Goal: Task Accomplishment & Management: Use online tool/utility

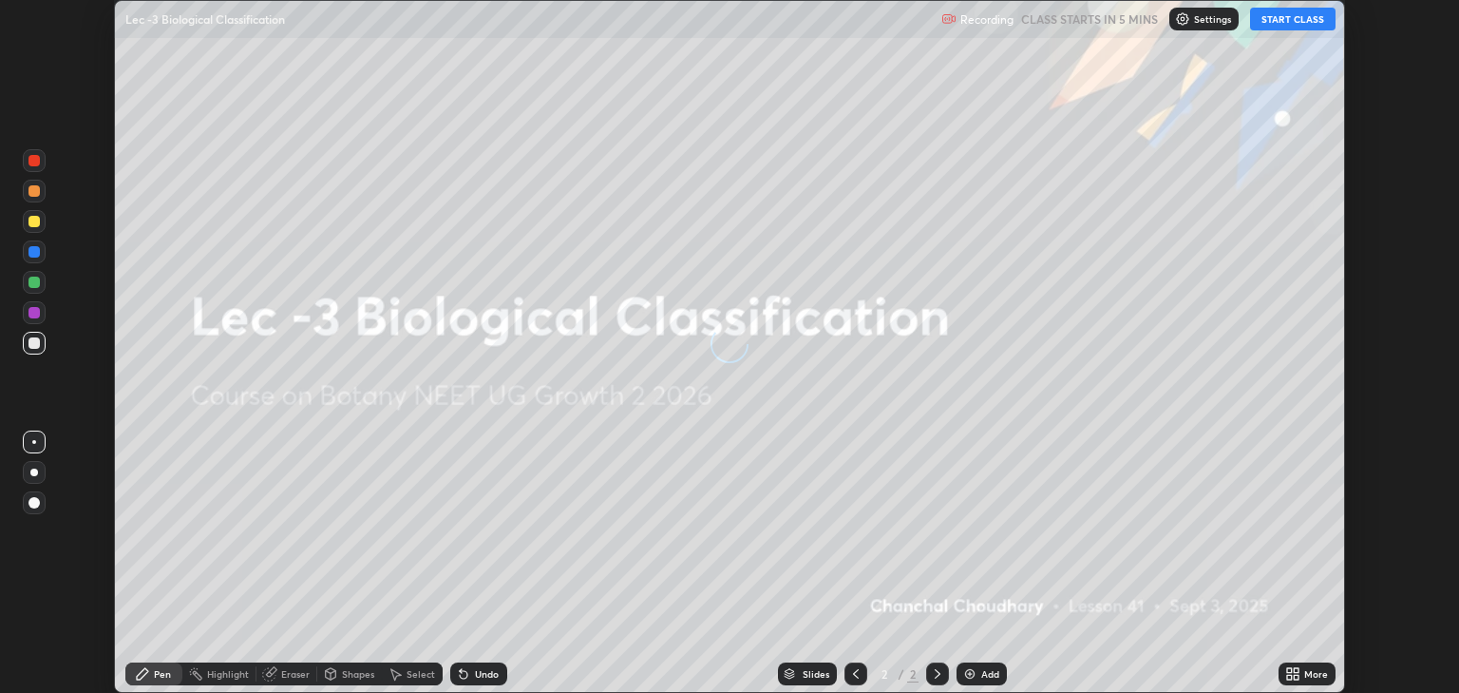
scroll to position [693, 1458]
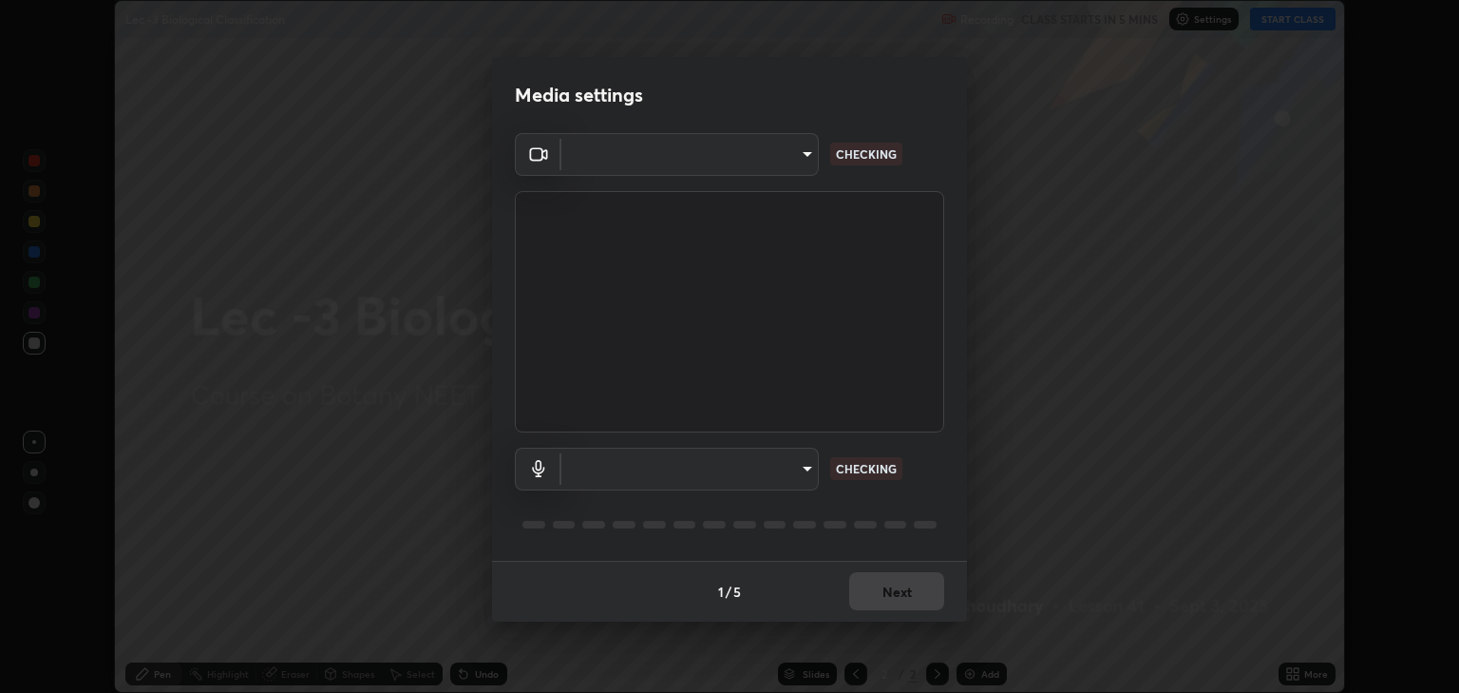
click at [799, 472] on body "Erase all Lec -3 Biological Classification Recording CLASS STARTS IN 5 MINS Set…" at bounding box center [729, 346] width 1459 height 693
type input "6889e5757fad77820649456bc3a7e4ae290f4e048e3f3cb88d02d5782dedffd8"
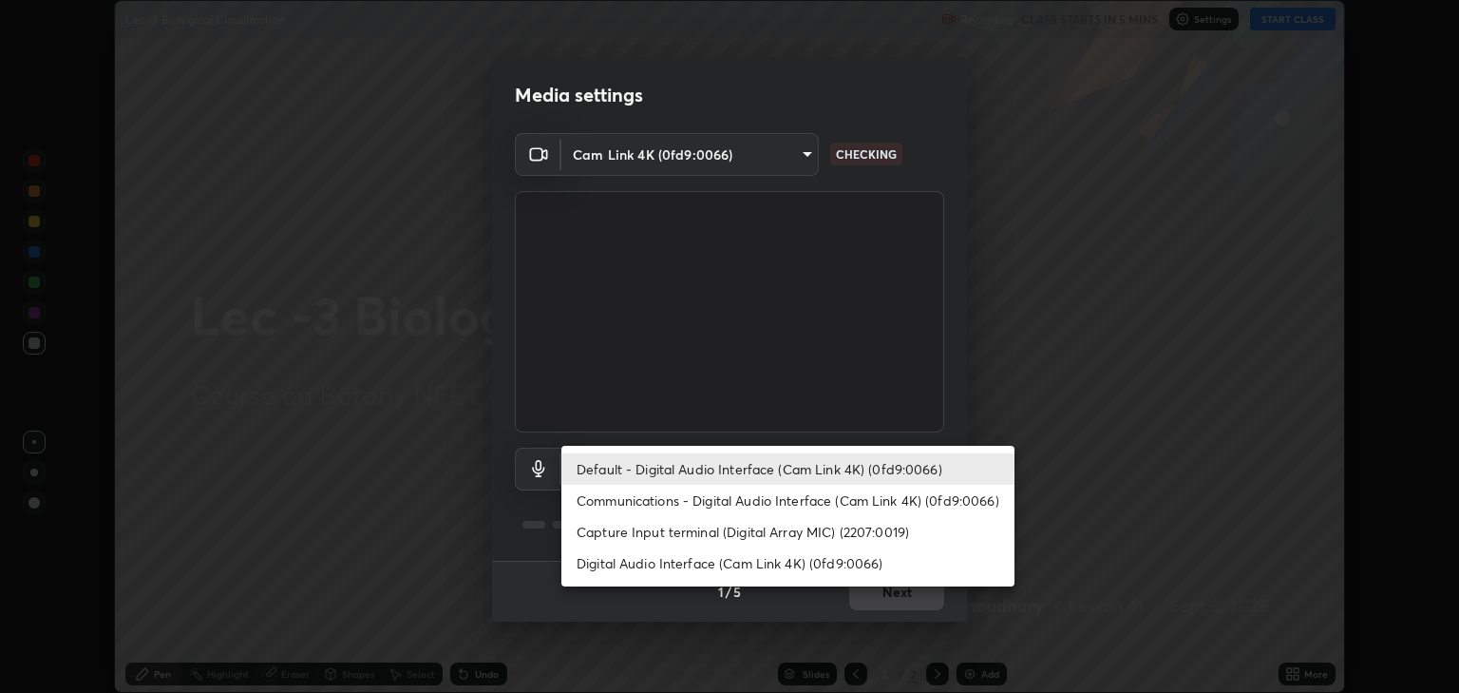
click at [757, 501] on li "Communications - Digital Audio Interface (Cam Link 4K) (0fd9:0066)" at bounding box center [788, 500] width 453 height 31
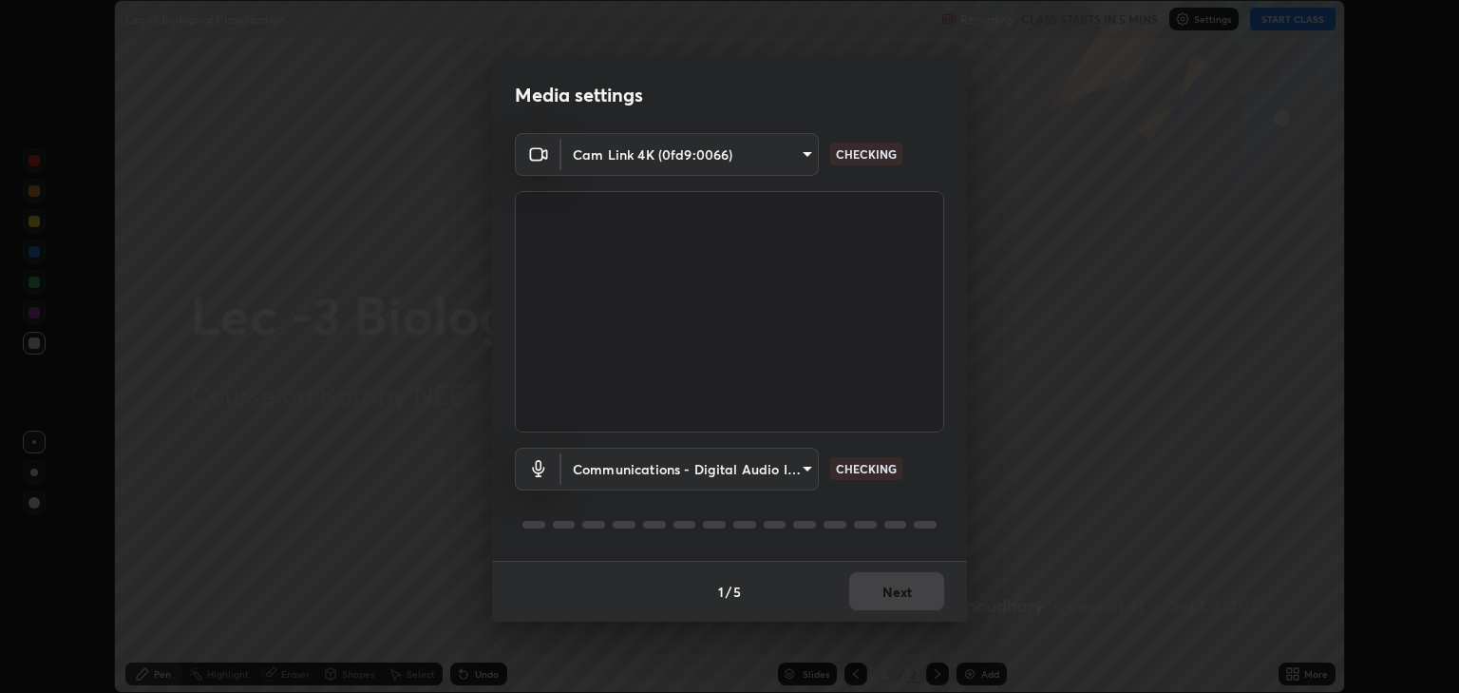
click at [789, 468] on body "Erase all Lec -3 Biological Classification Recording CLASS STARTS IN 5 MINS Set…" at bounding box center [729, 346] width 1459 height 693
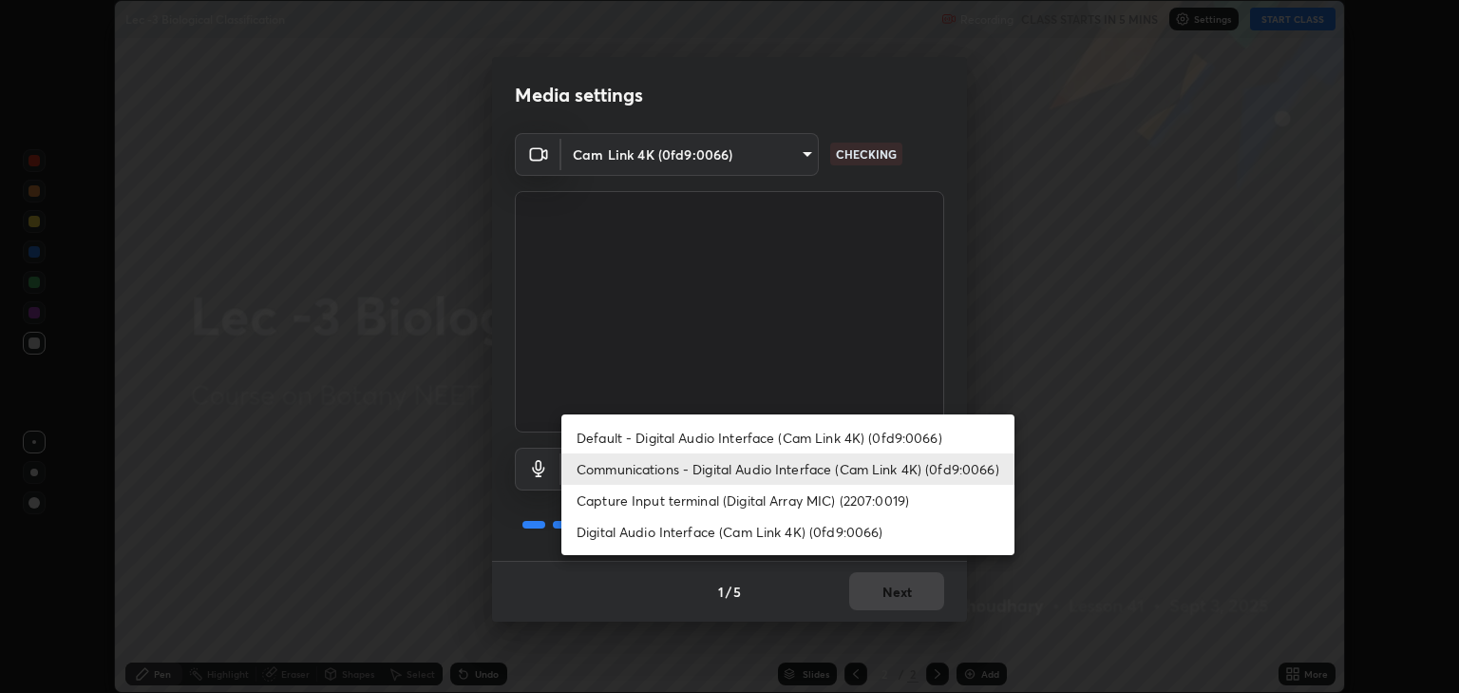
click at [746, 433] on li "Default - Digital Audio Interface (Cam Link 4K) (0fd9:0066)" at bounding box center [788, 437] width 453 height 31
type input "default"
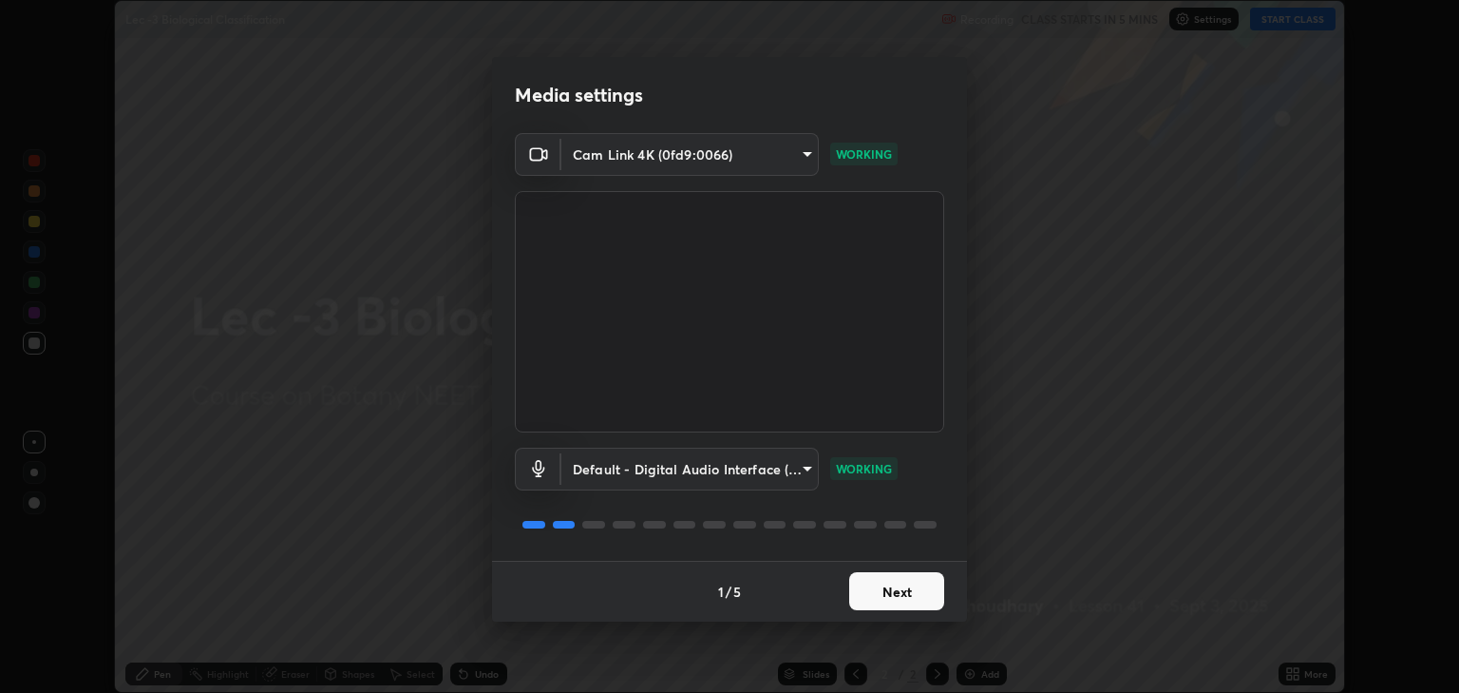
click at [871, 592] on button "Next" at bounding box center [896, 591] width 95 height 38
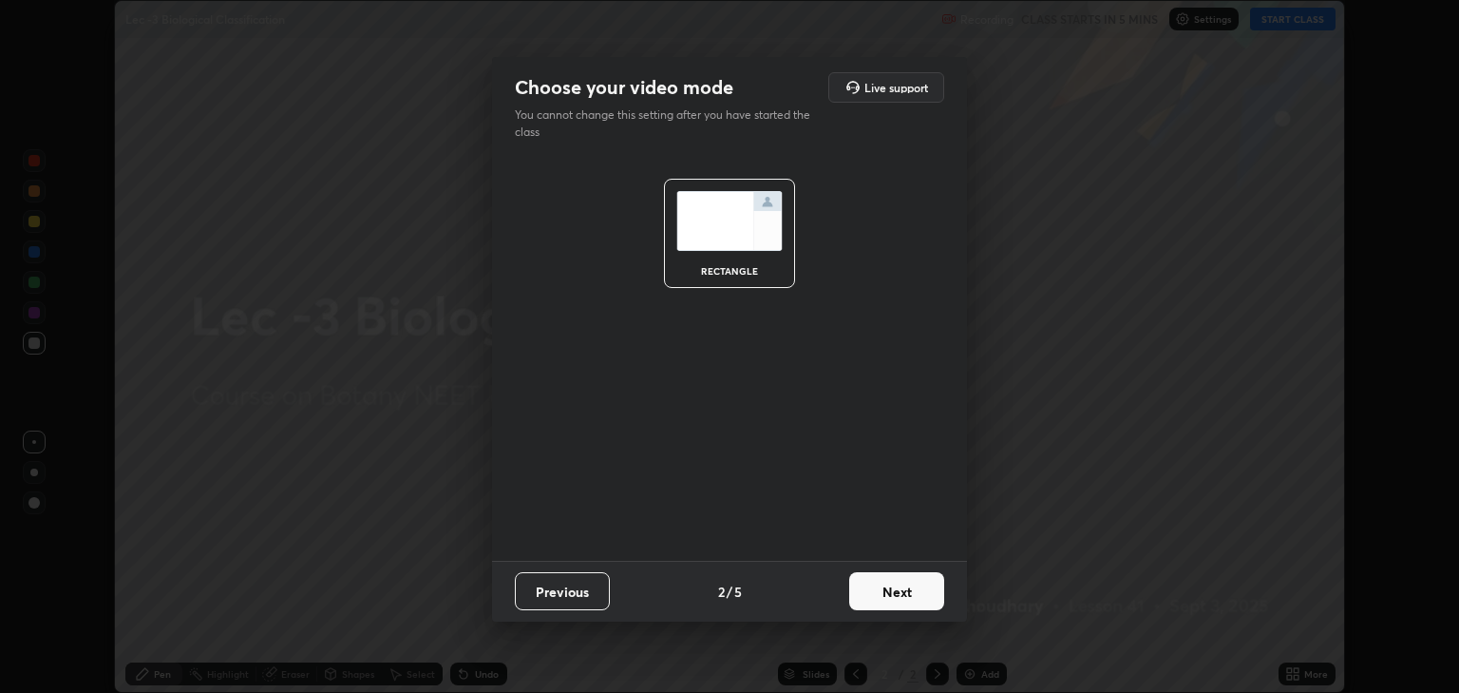
click at [871, 591] on button "Next" at bounding box center [896, 591] width 95 height 38
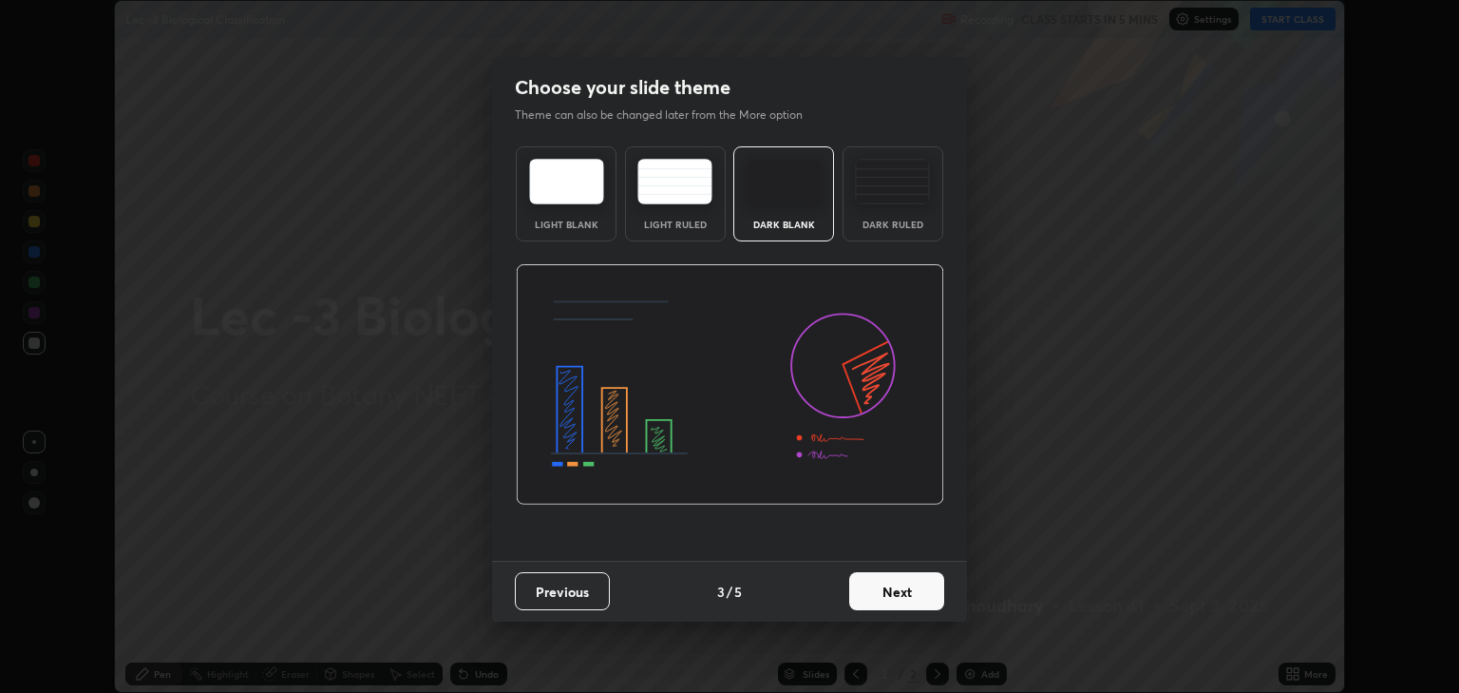
click at [870, 588] on button "Next" at bounding box center [896, 591] width 95 height 38
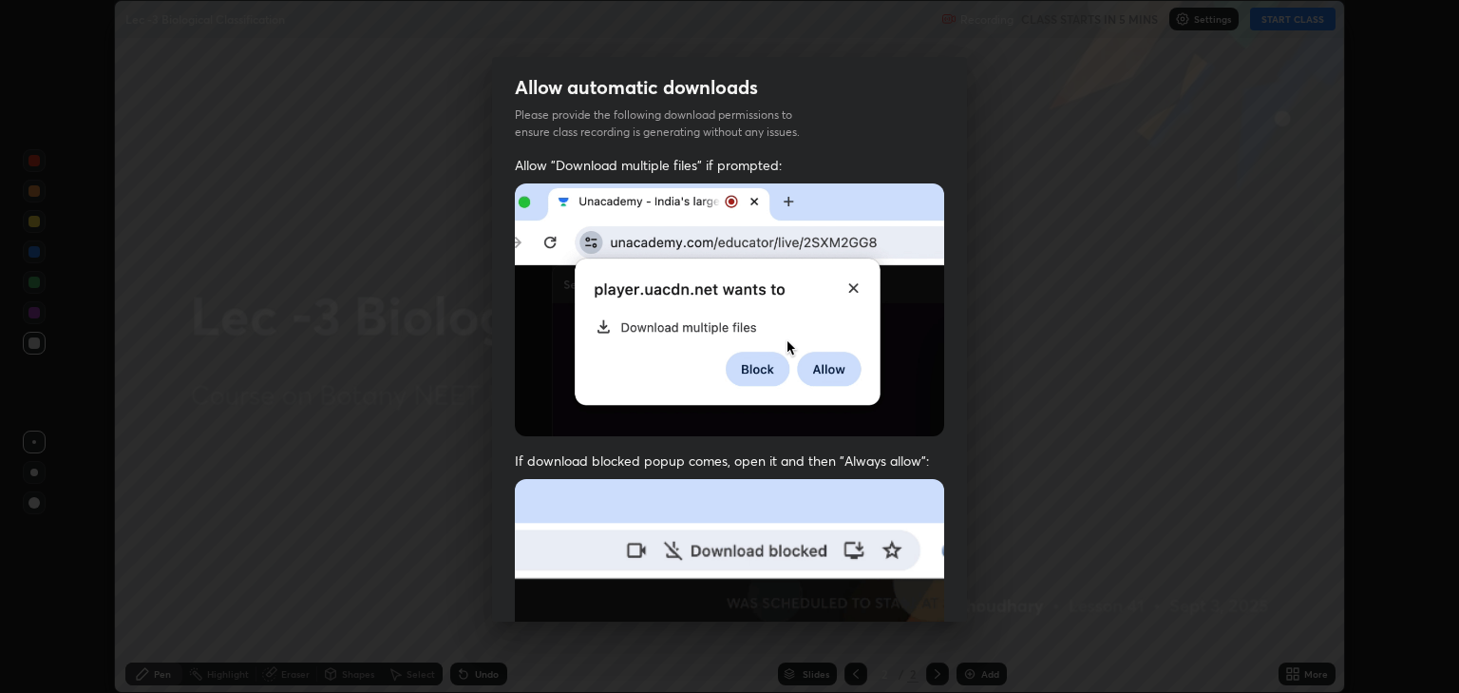
click at [868, 583] on img at bounding box center [729, 686] width 429 height 415
click at [869, 584] on img at bounding box center [729, 686] width 429 height 415
click at [869, 585] on img at bounding box center [729, 686] width 429 height 415
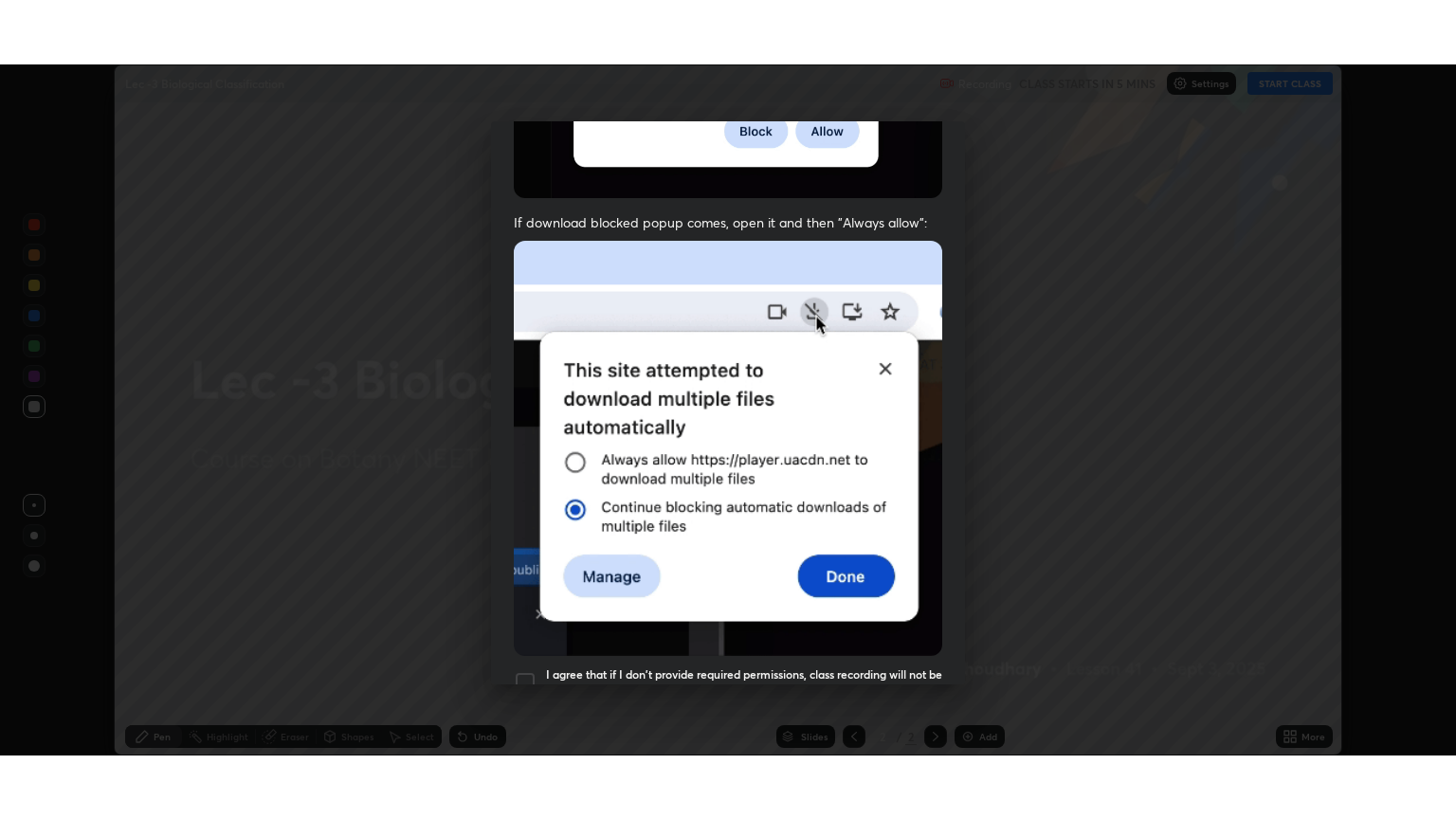
scroll to position [384, 0]
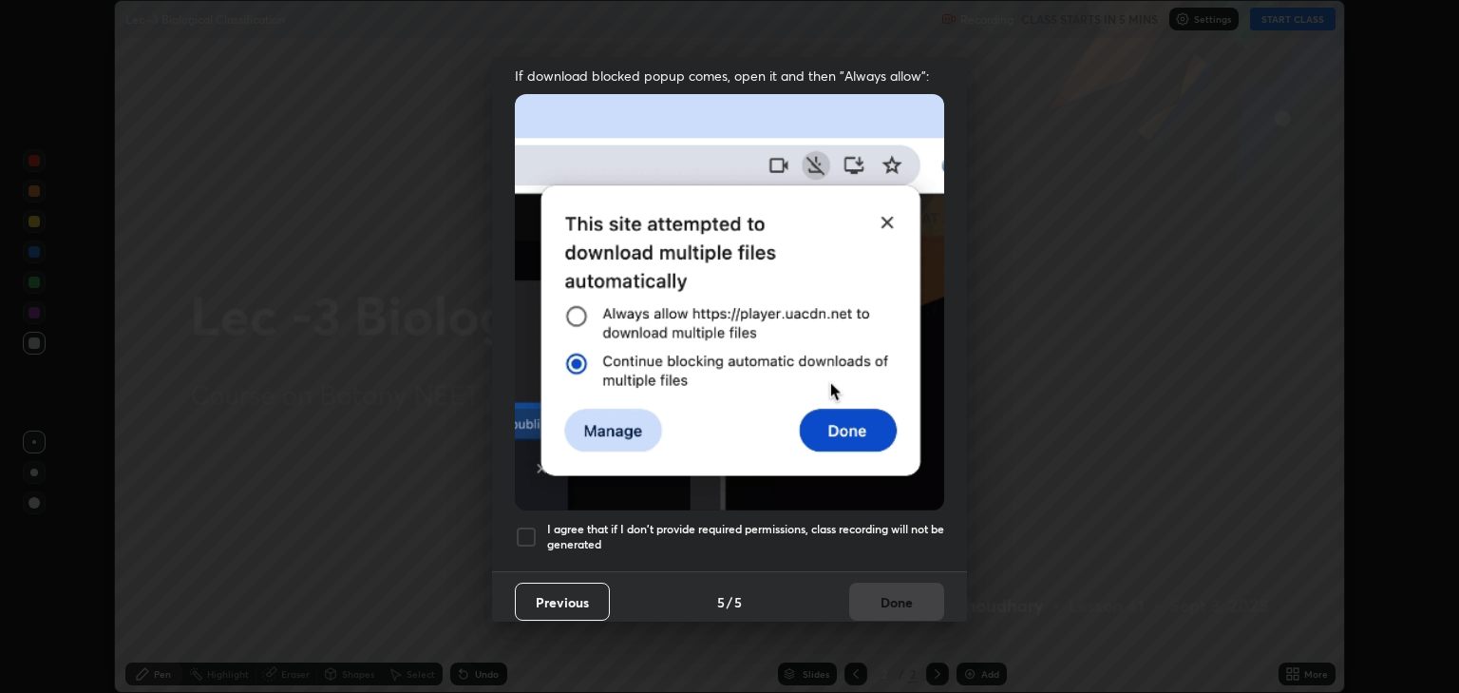
click at [529, 525] on div at bounding box center [526, 536] width 23 height 23
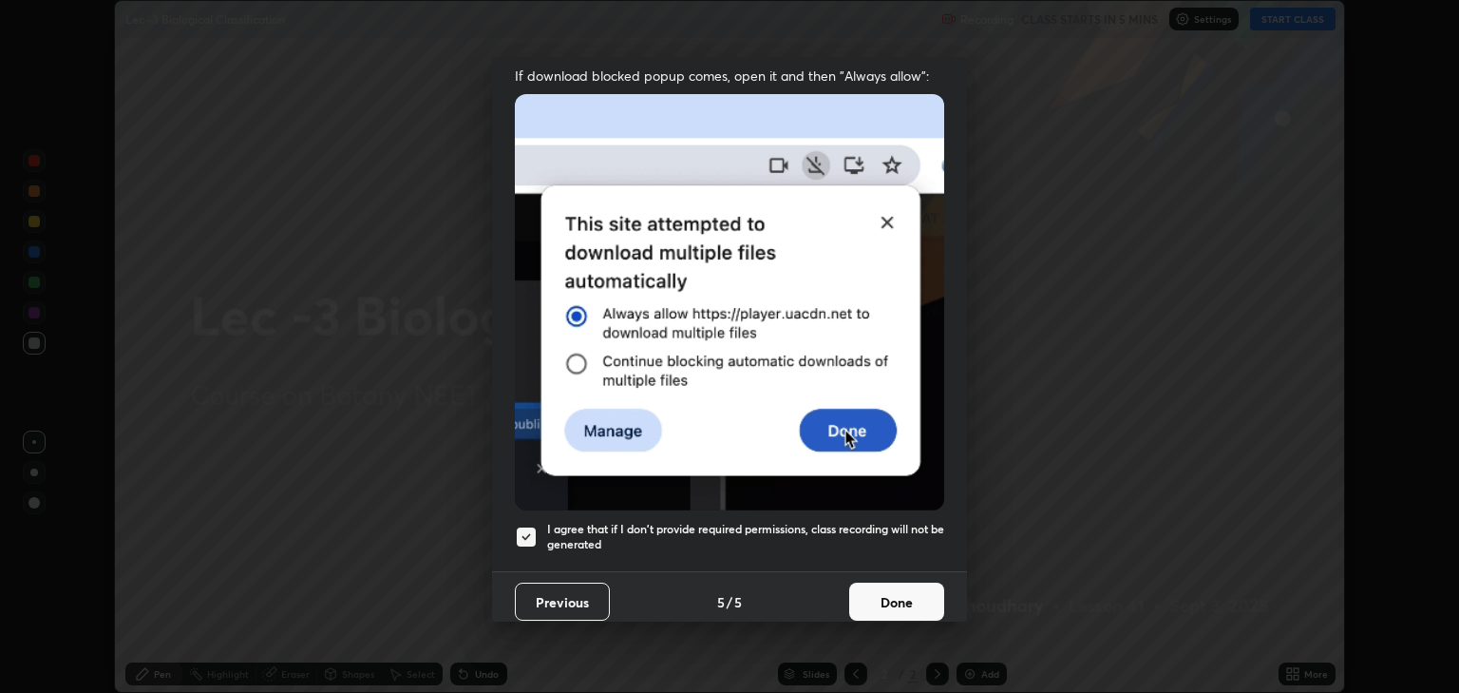
click at [875, 593] on button "Done" at bounding box center [896, 601] width 95 height 38
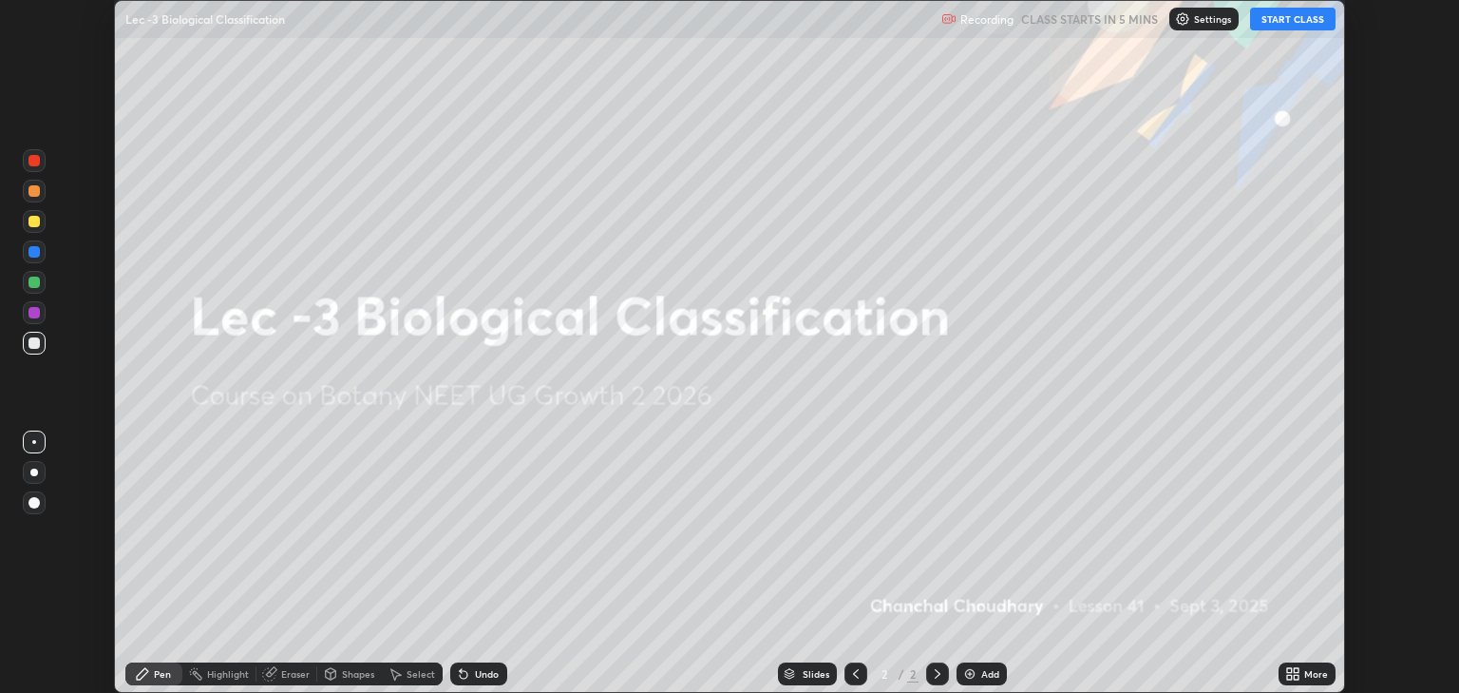
click at [1291, 16] on button "START CLASS" at bounding box center [1293, 19] width 86 height 23
click at [986, 675] on div "Add" at bounding box center [990, 674] width 18 height 10
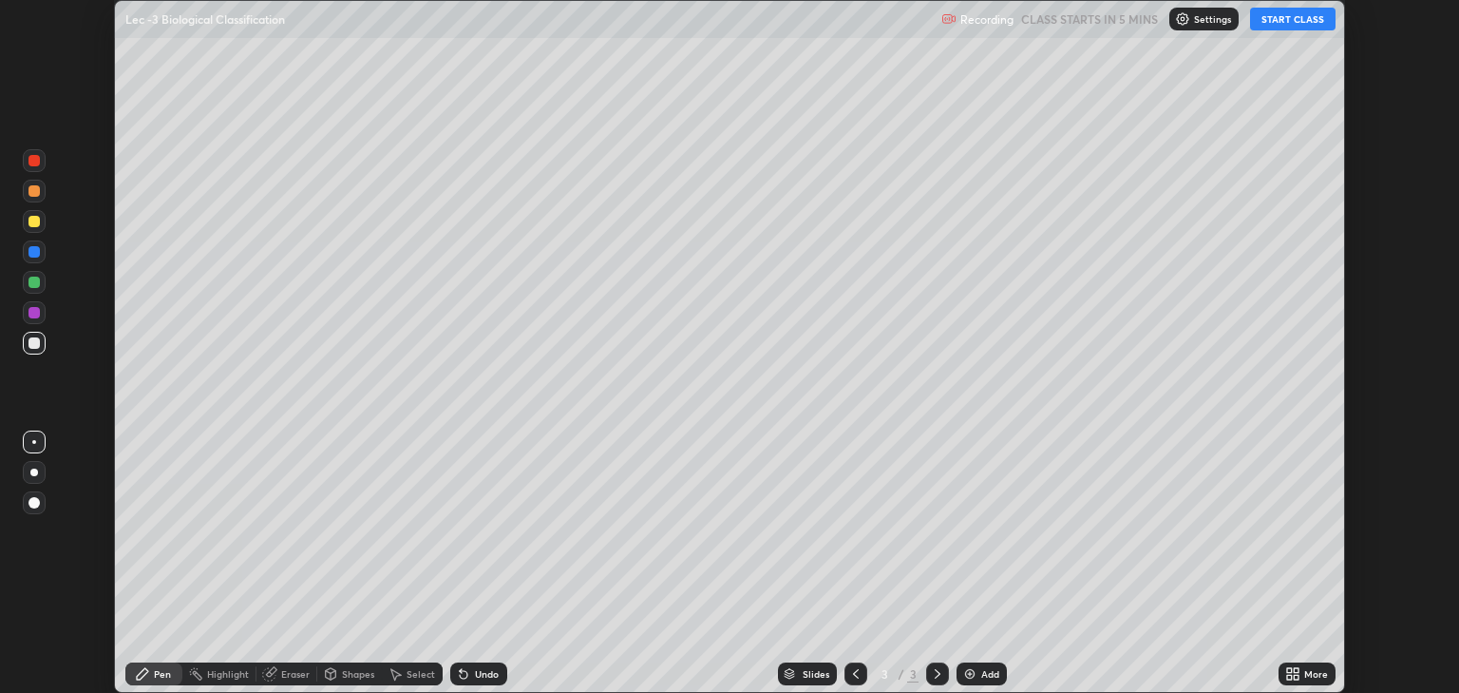
click at [1315, 673] on div "More" at bounding box center [1317, 674] width 24 height 10
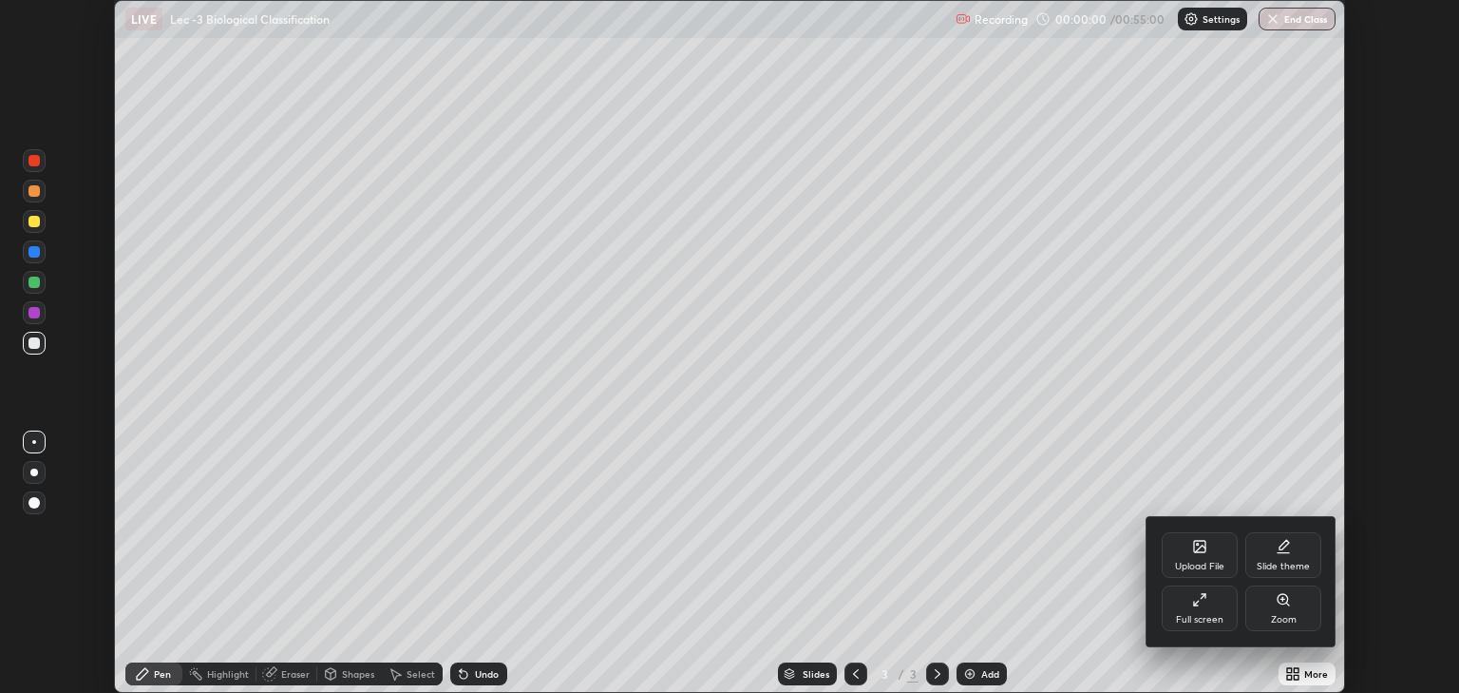
click at [1205, 612] on div "Full screen" at bounding box center [1200, 608] width 76 height 46
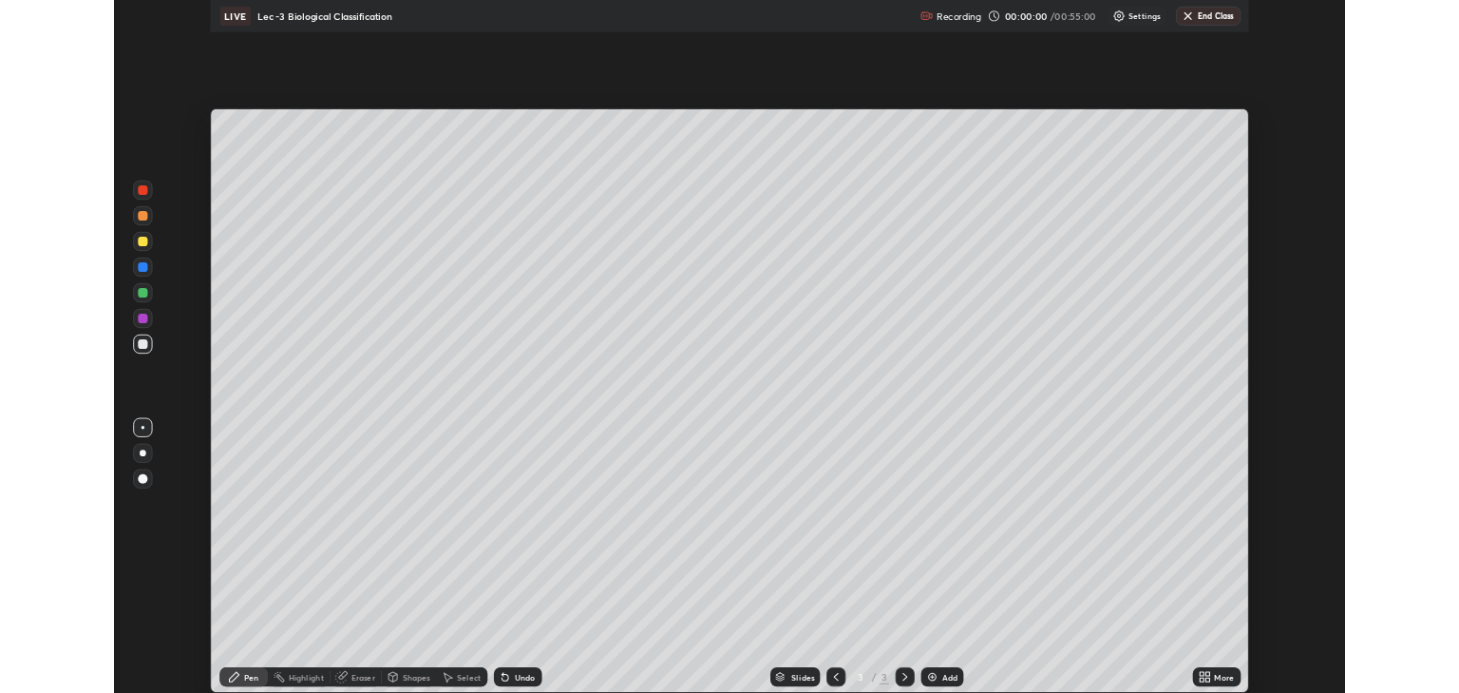
scroll to position [821, 1459]
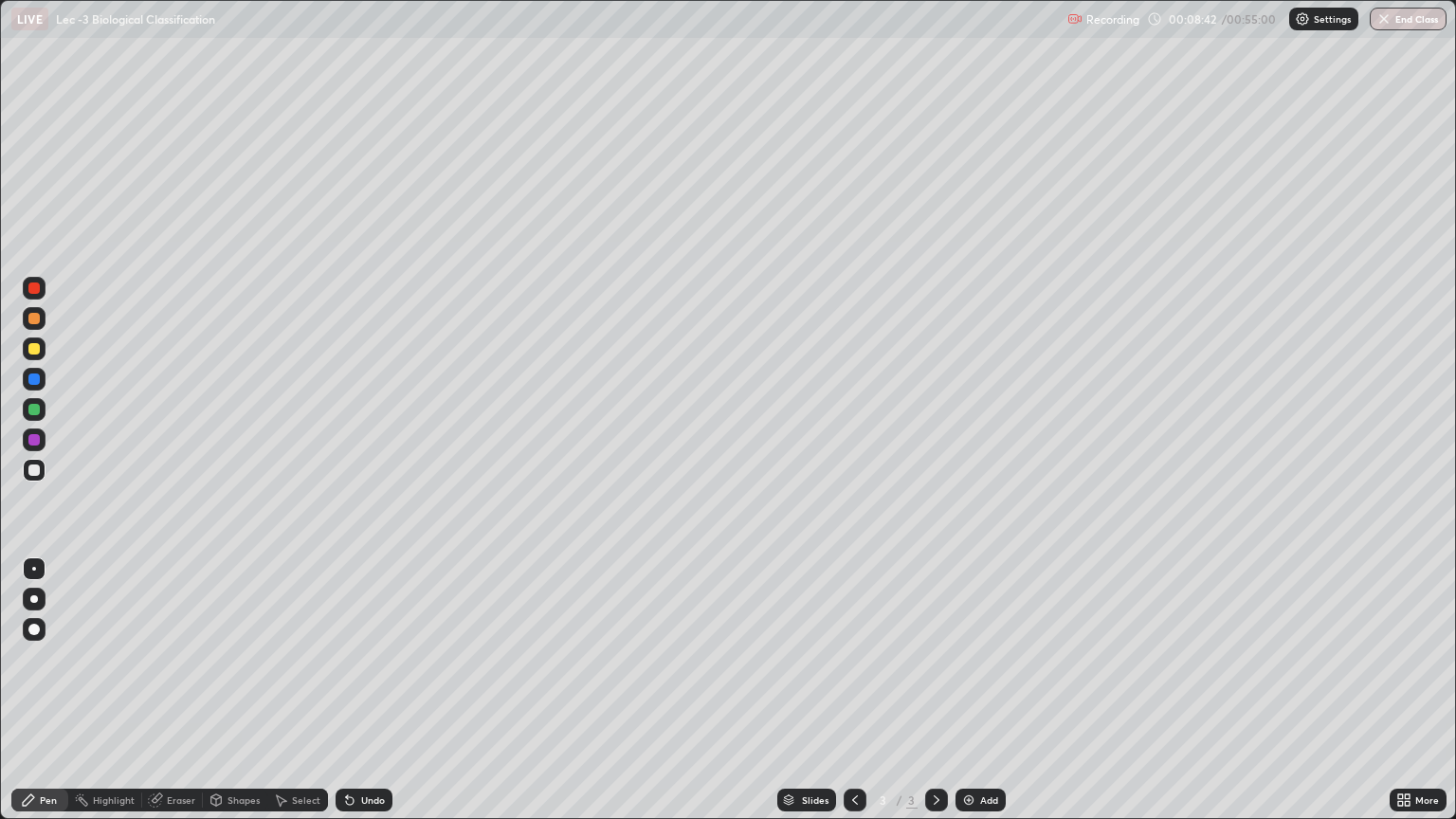
click at [1418, 690] on div "More" at bounding box center [1428, 800] width 24 height 10
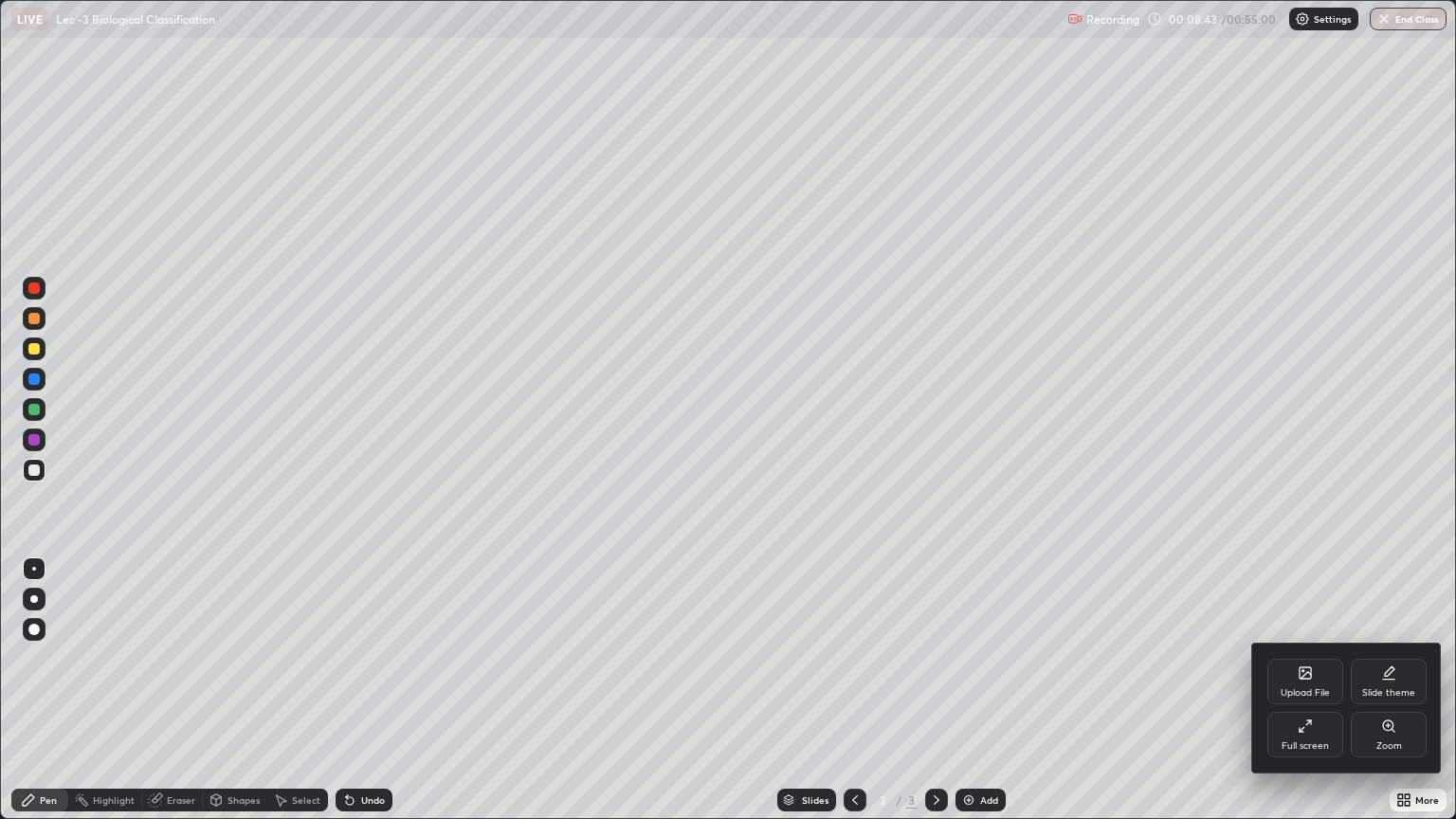
click at [1301, 690] on div "Full screen" at bounding box center [1305, 735] width 76 height 46
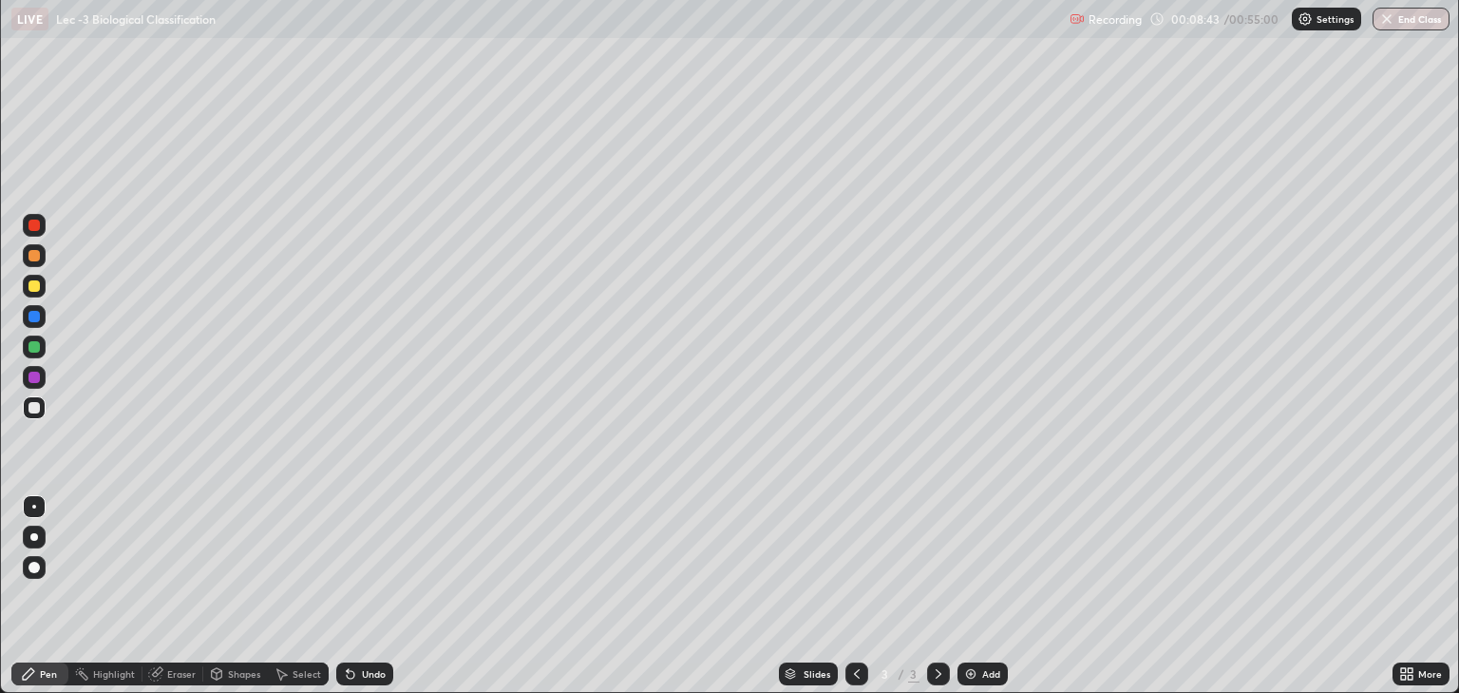
scroll to position [94319, 93554]
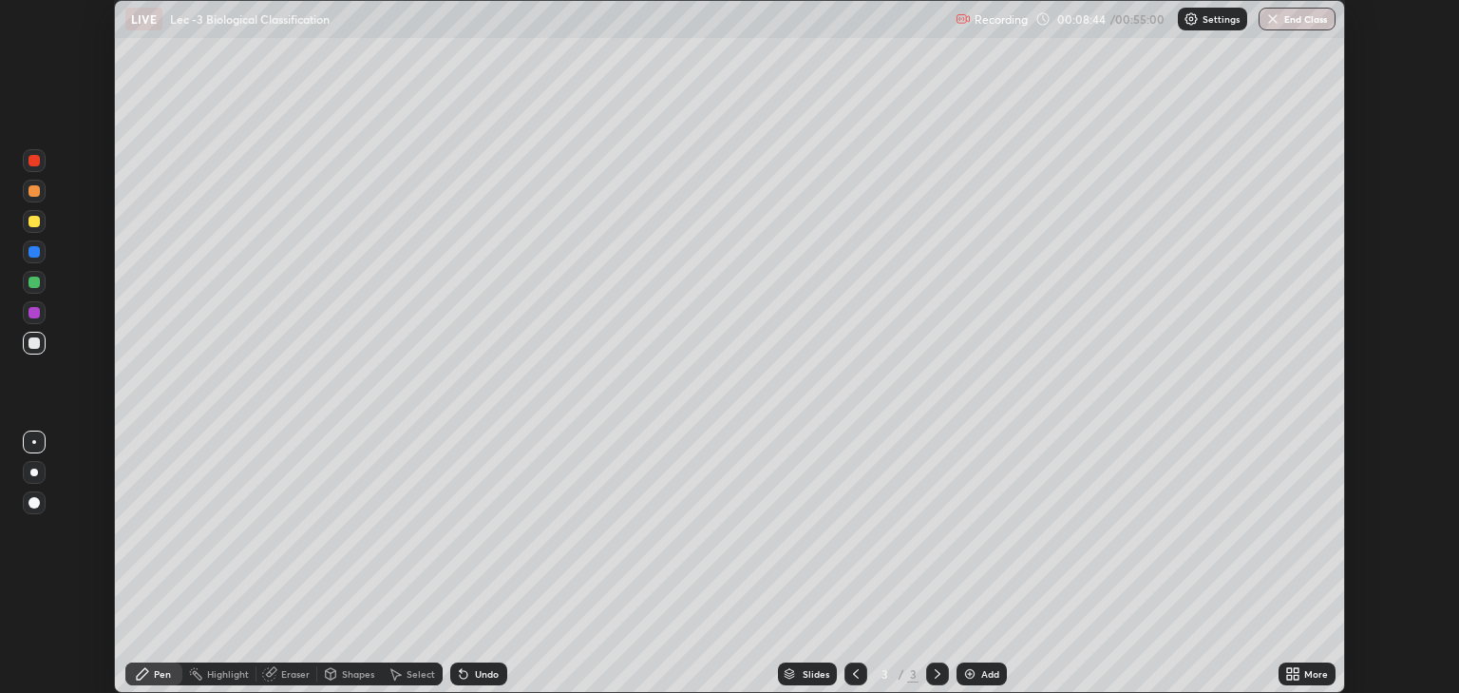
click at [1287, 673] on icon at bounding box center [1289, 670] width 5 height 5
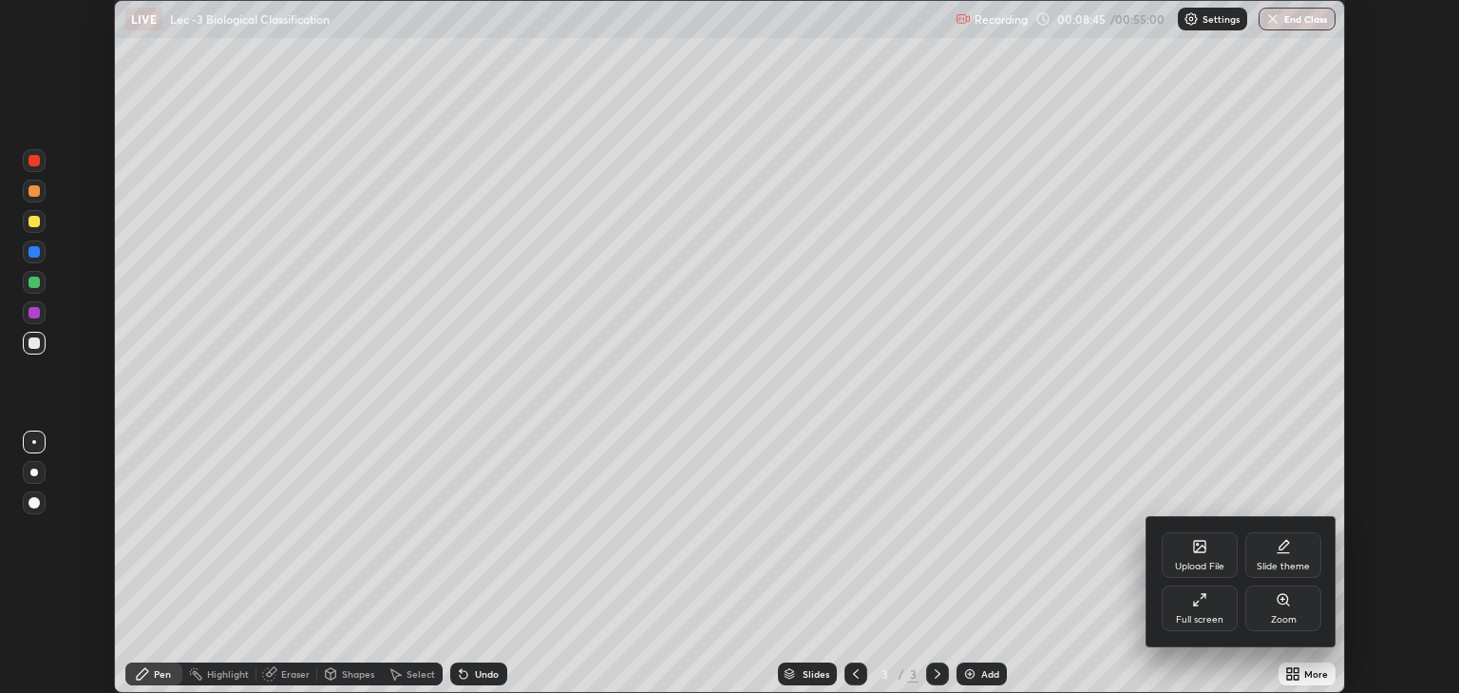
click at [1207, 568] on div "Upload File" at bounding box center [1199, 567] width 49 height 10
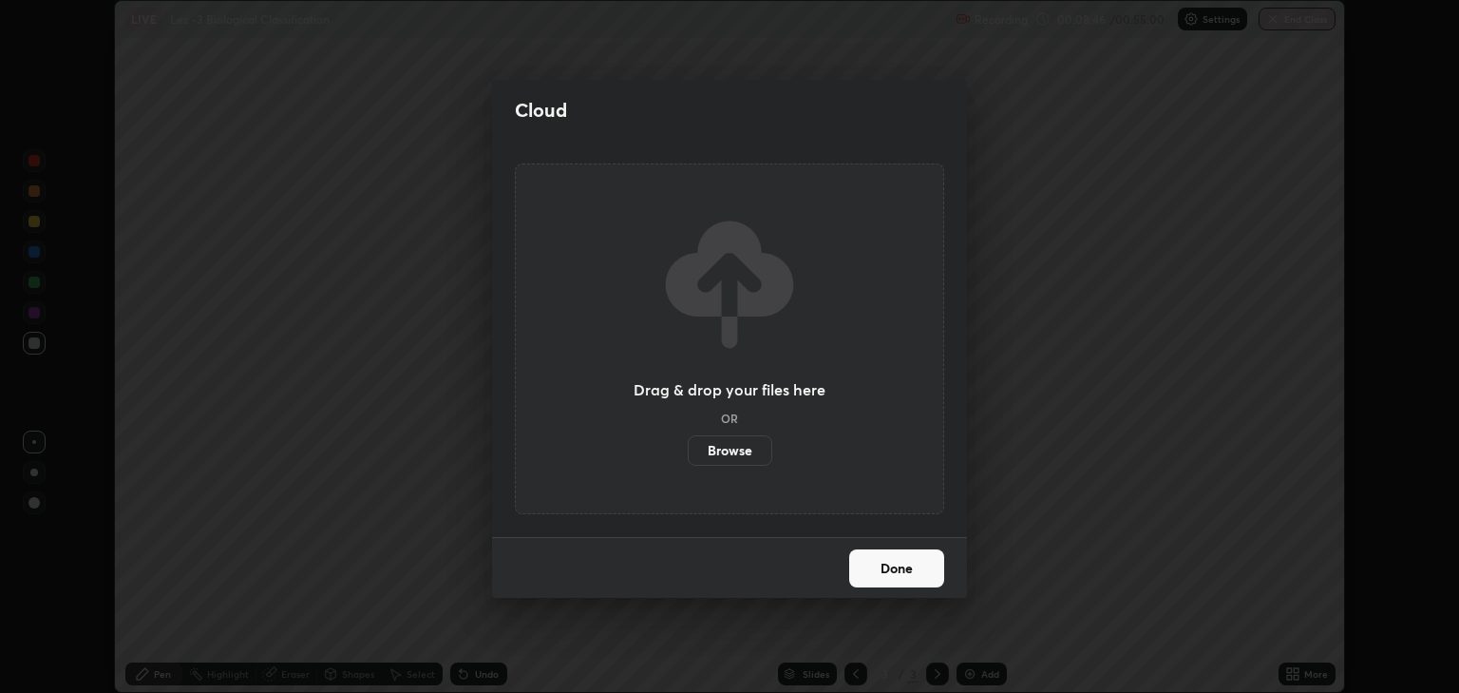
click at [904, 572] on button "Done" at bounding box center [896, 568] width 95 height 38
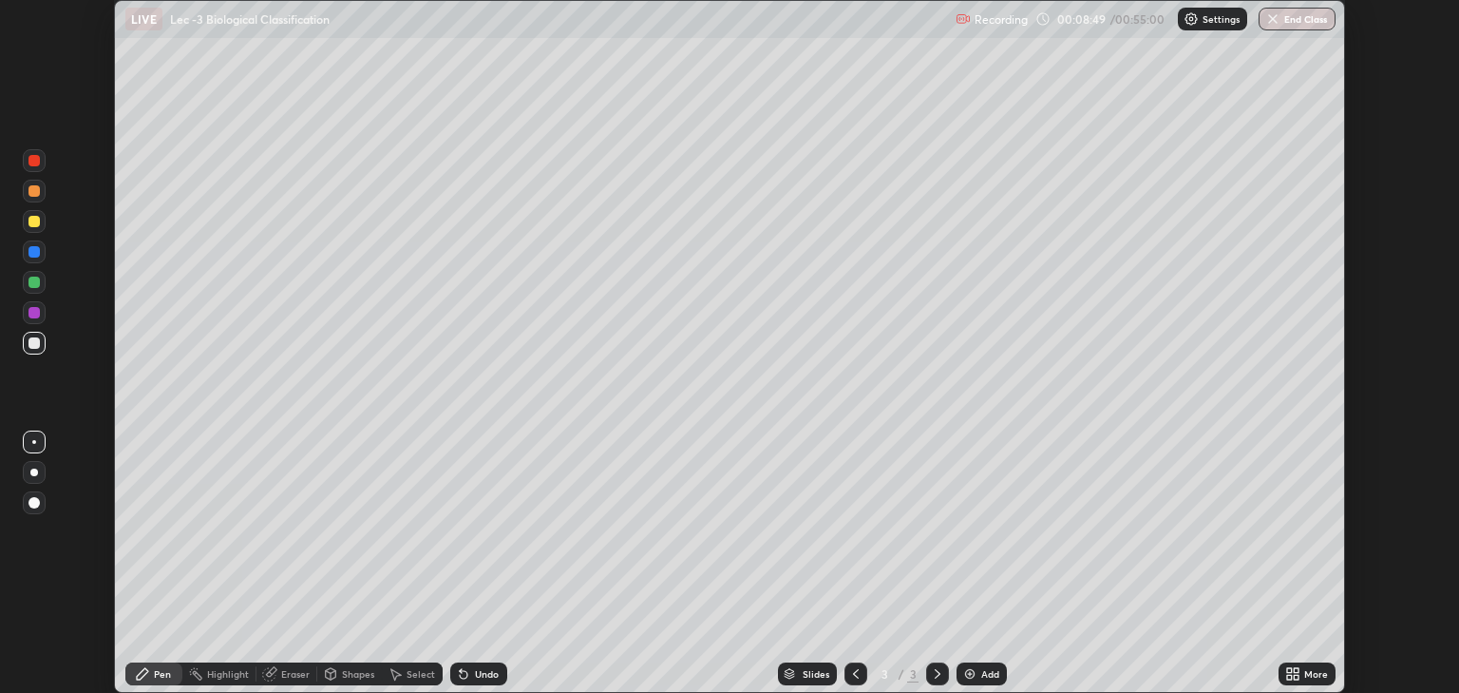
click at [1308, 667] on div "More" at bounding box center [1307, 673] width 57 height 23
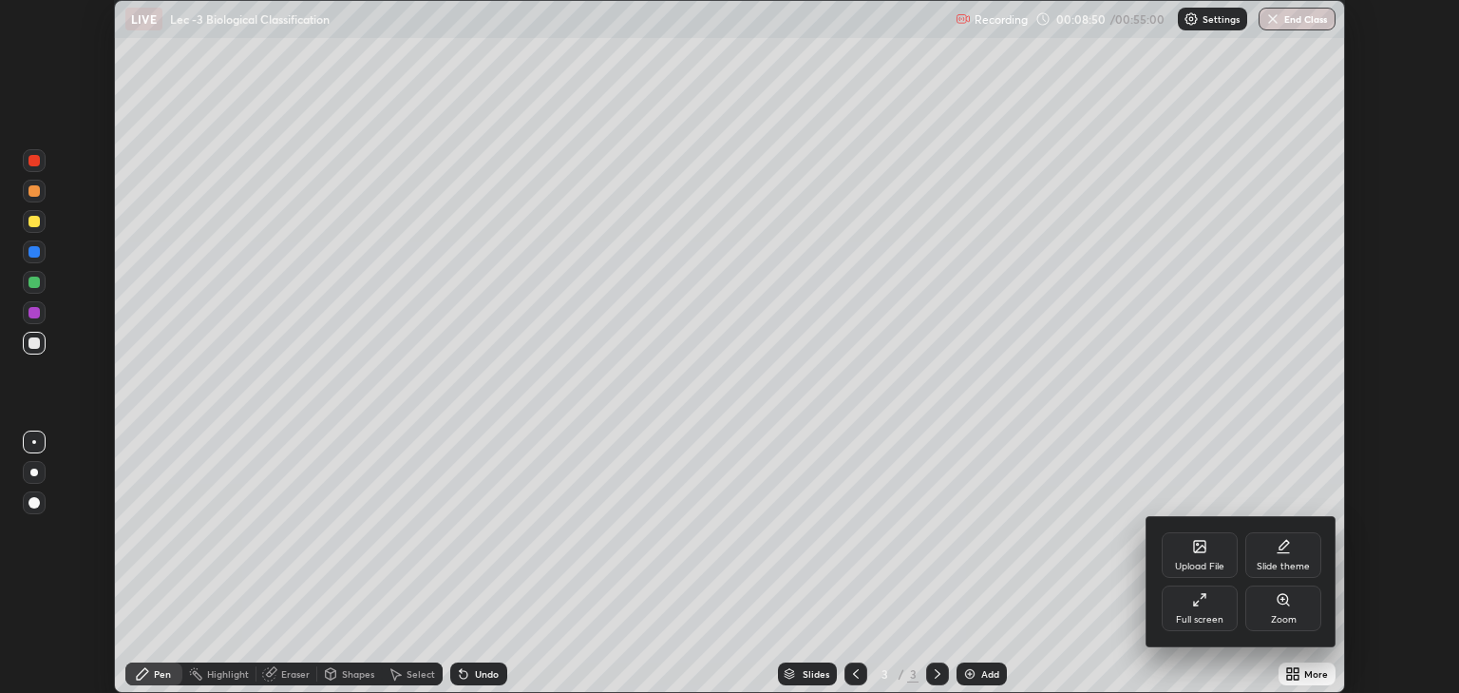
click at [1204, 562] on div "Upload File" at bounding box center [1199, 567] width 49 height 10
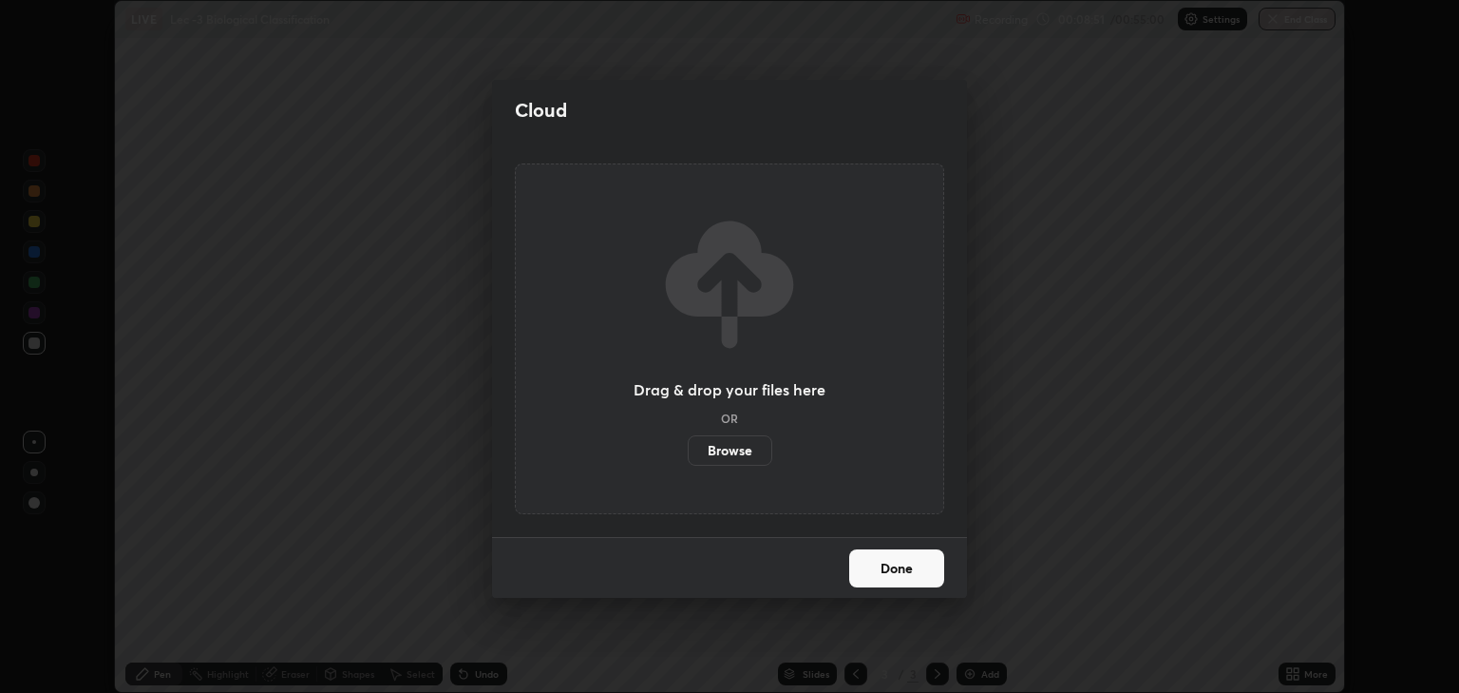
click at [742, 448] on label "Browse" at bounding box center [730, 450] width 85 height 30
click at [688, 448] on input "Browse" at bounding box center [688, 450] width 0 height 30
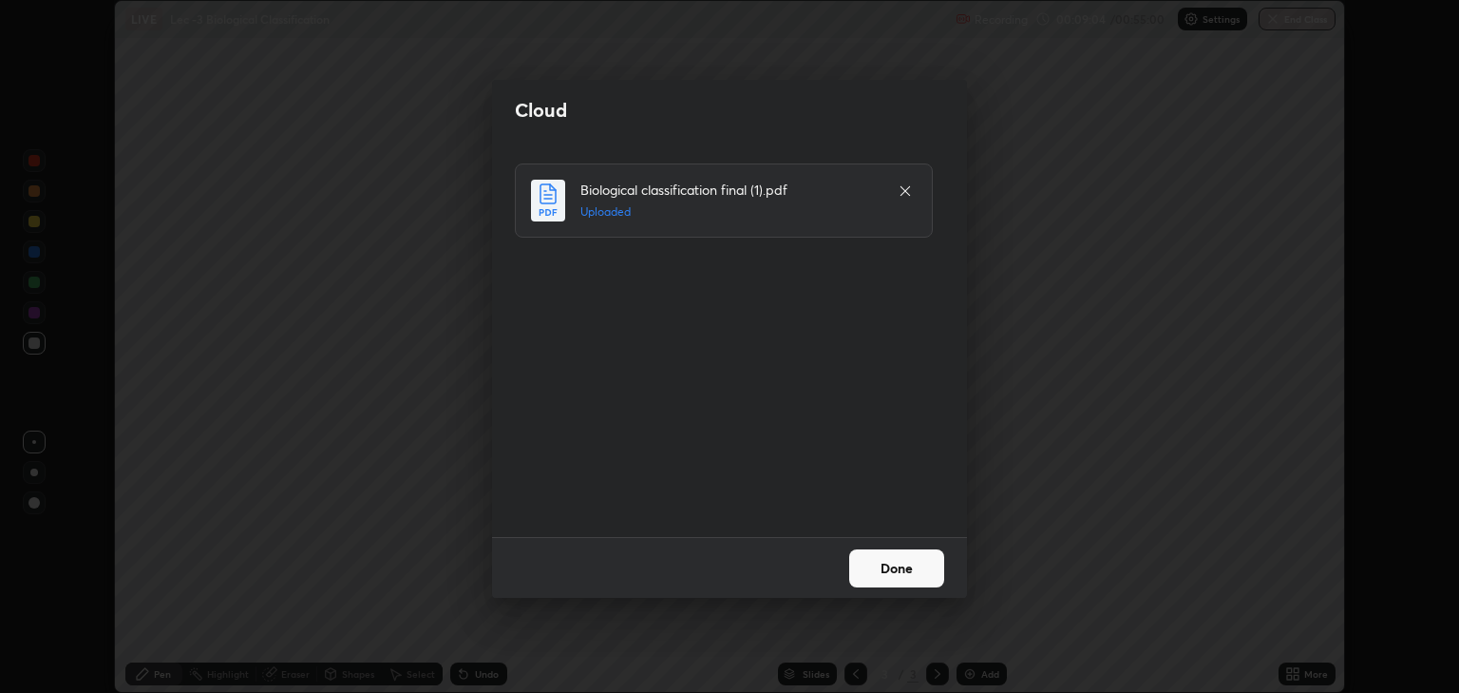
click at [914, 562] on button "Done" at bounding box center [896, 568] width 95 height 38
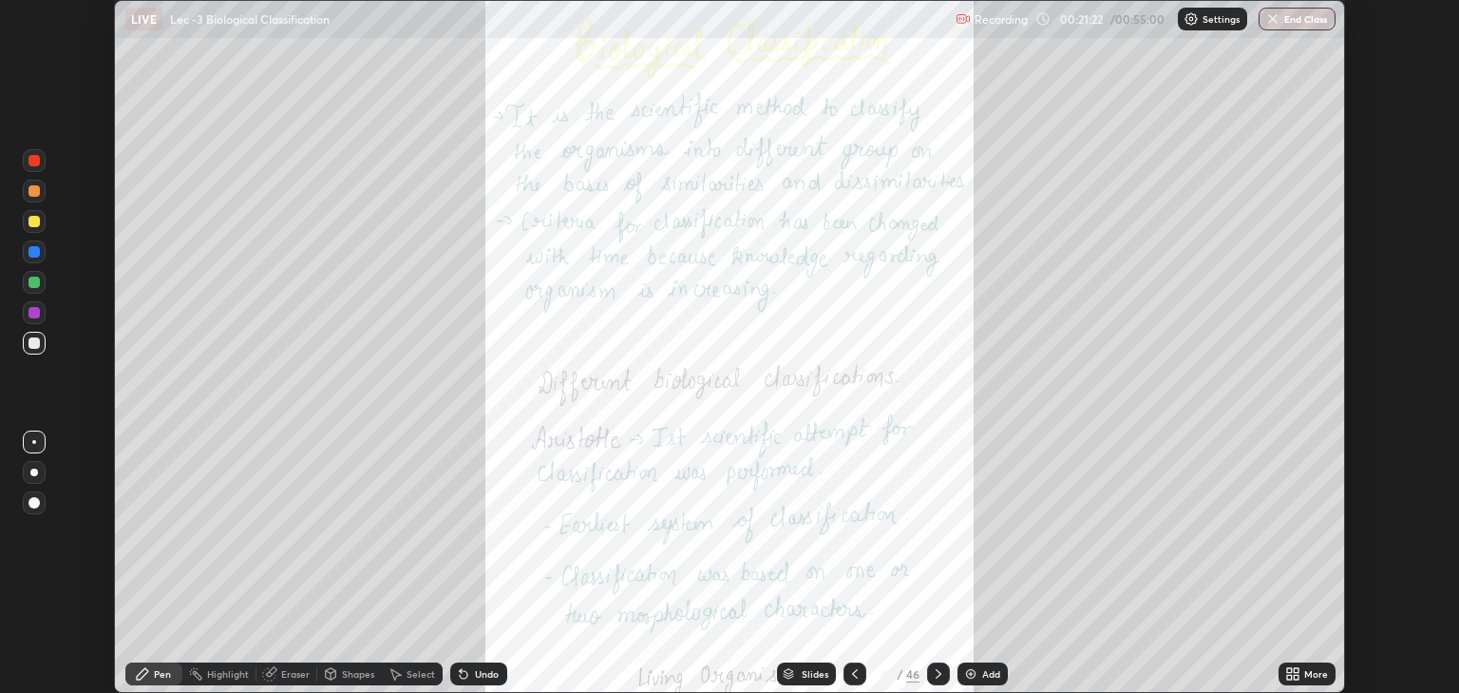
click at [824, 673] on div "Slides" at bounding box center [815, 674] width 27 height 10
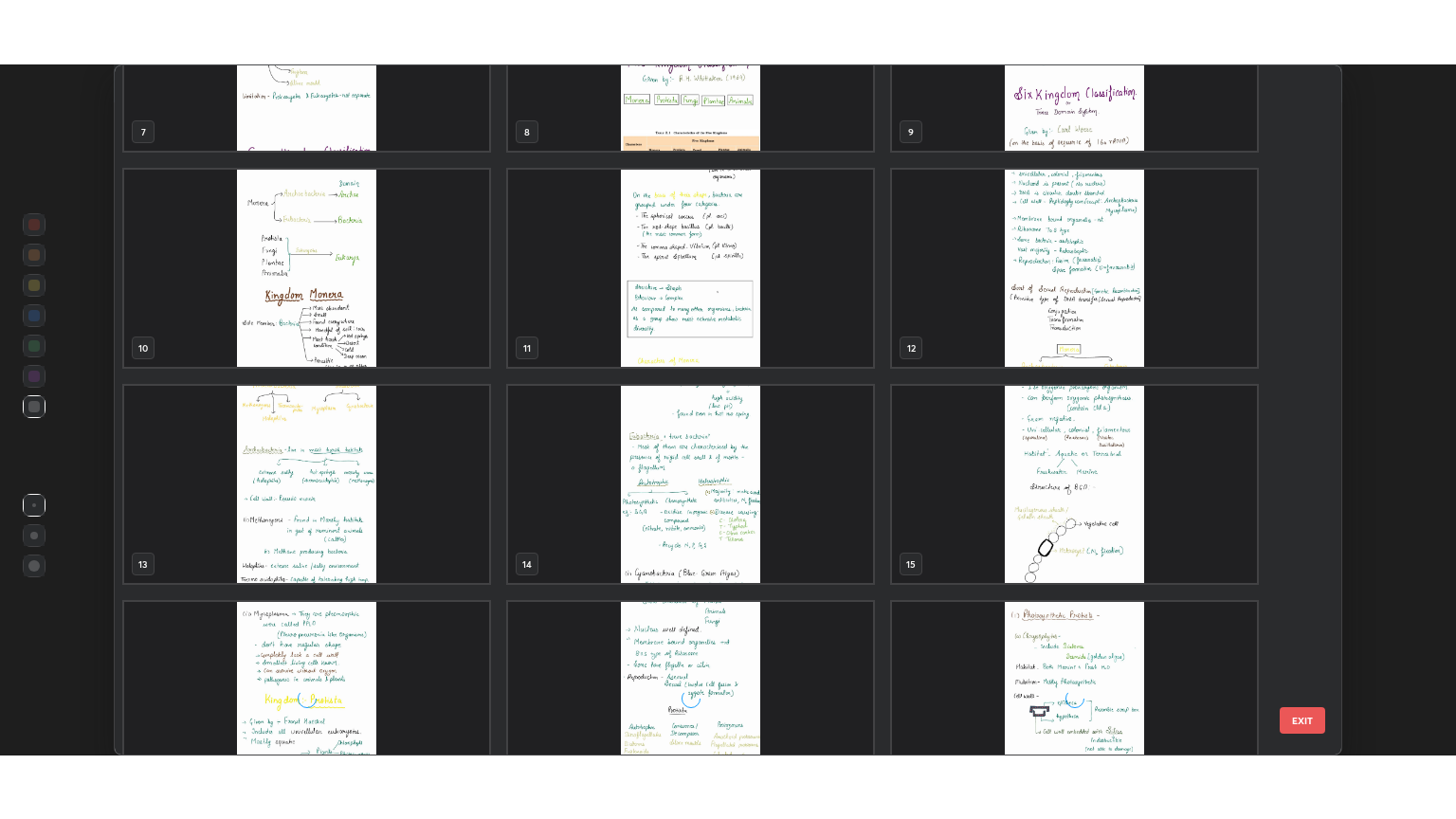
scroll to position [569, 0]
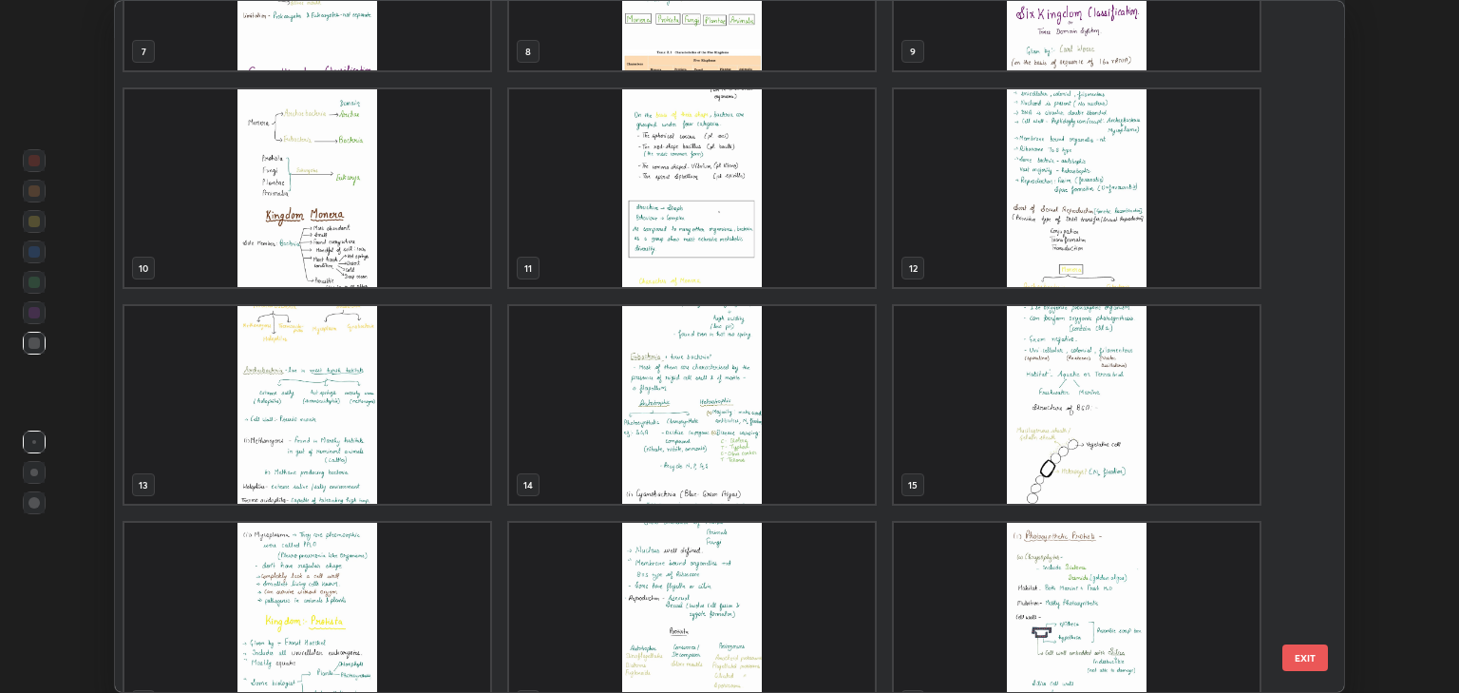
click at [250, 241] on img "grid" at bounding box center [307, 188] width 366 height 198
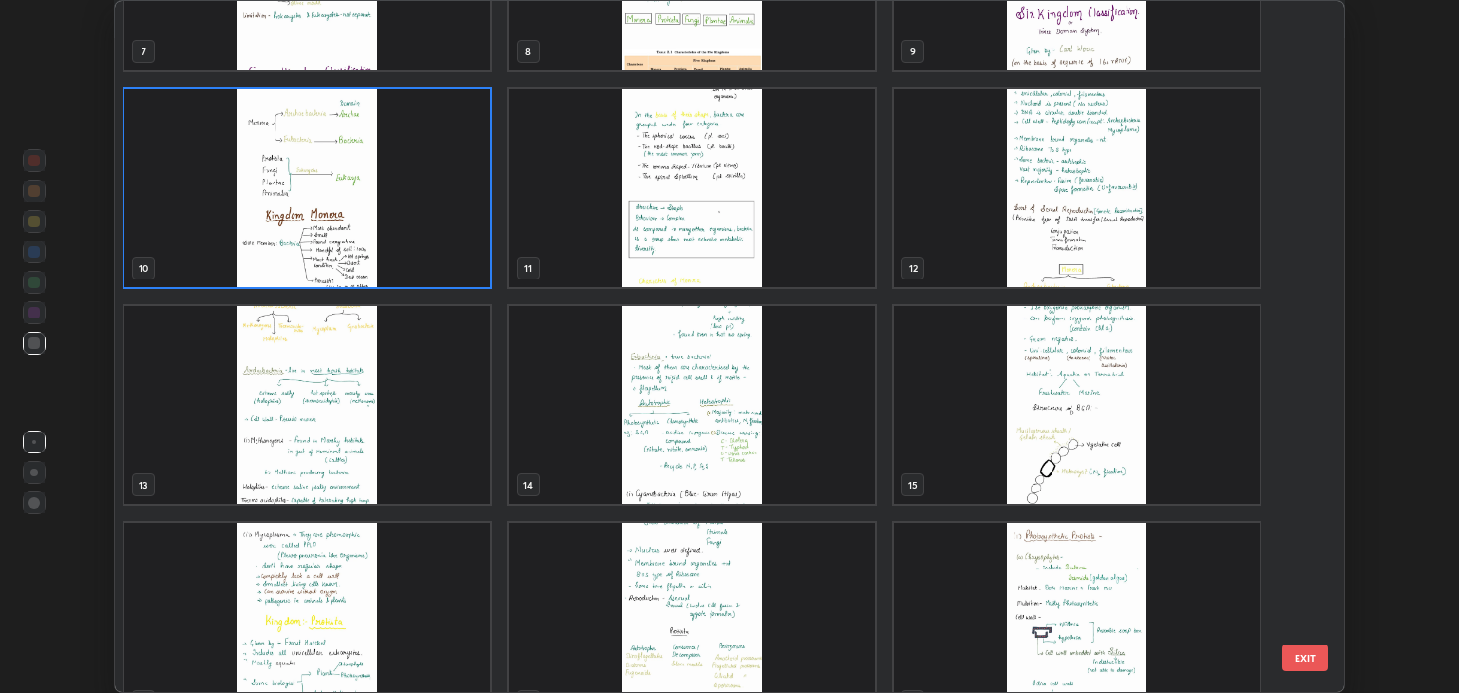
click at [252, 245] on img "grid" at bounding box center [307, 188] width 366 height 198
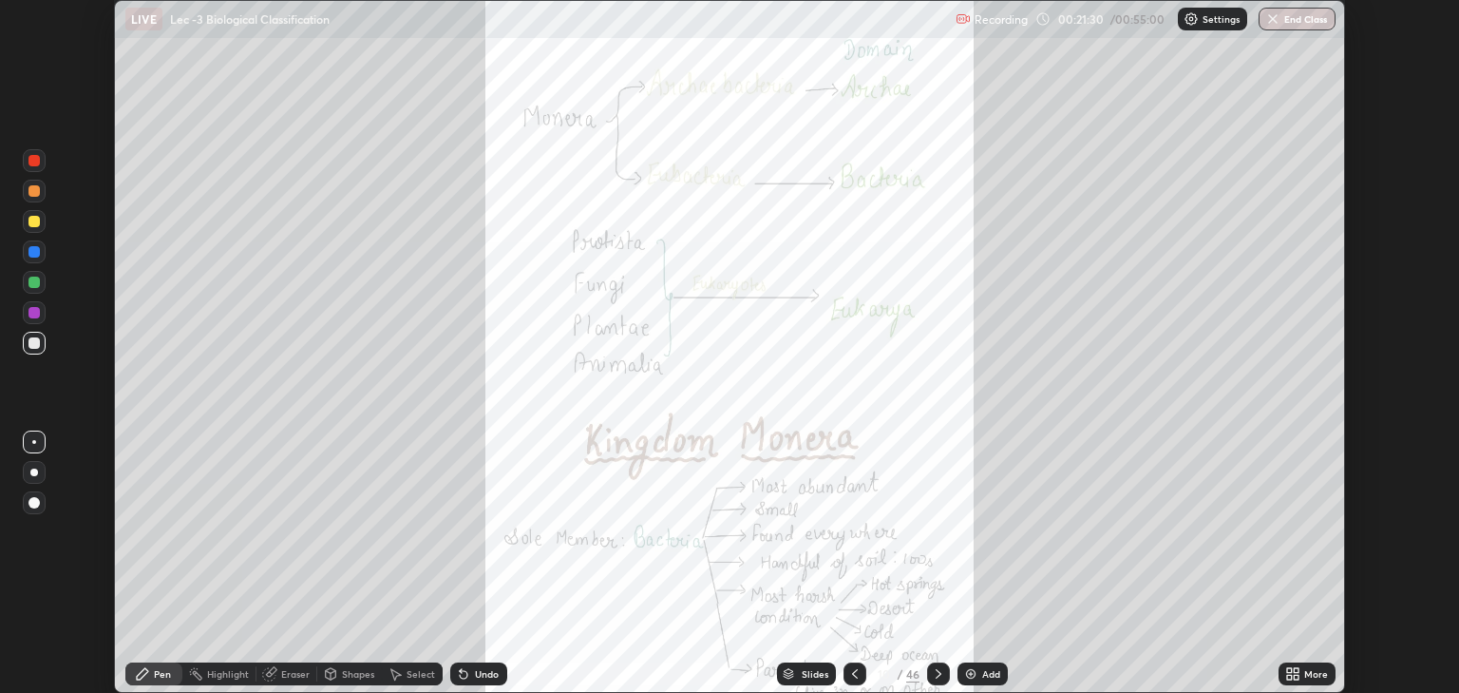
click at [1289, 676] on icon at bounding box center [1289, 677] width 5 height 5
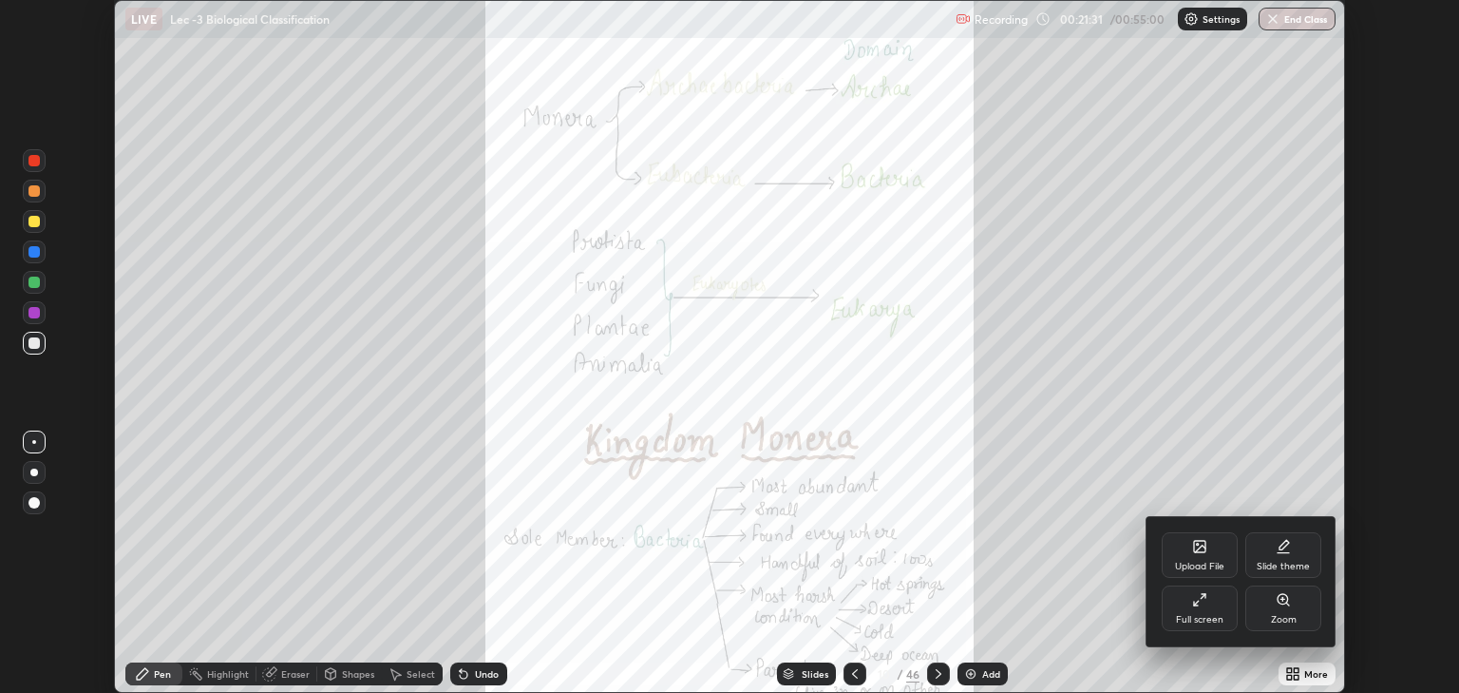
click at [1193, 613] on div "Full screen" at bounding box center [1200, 608] width 76 height 46
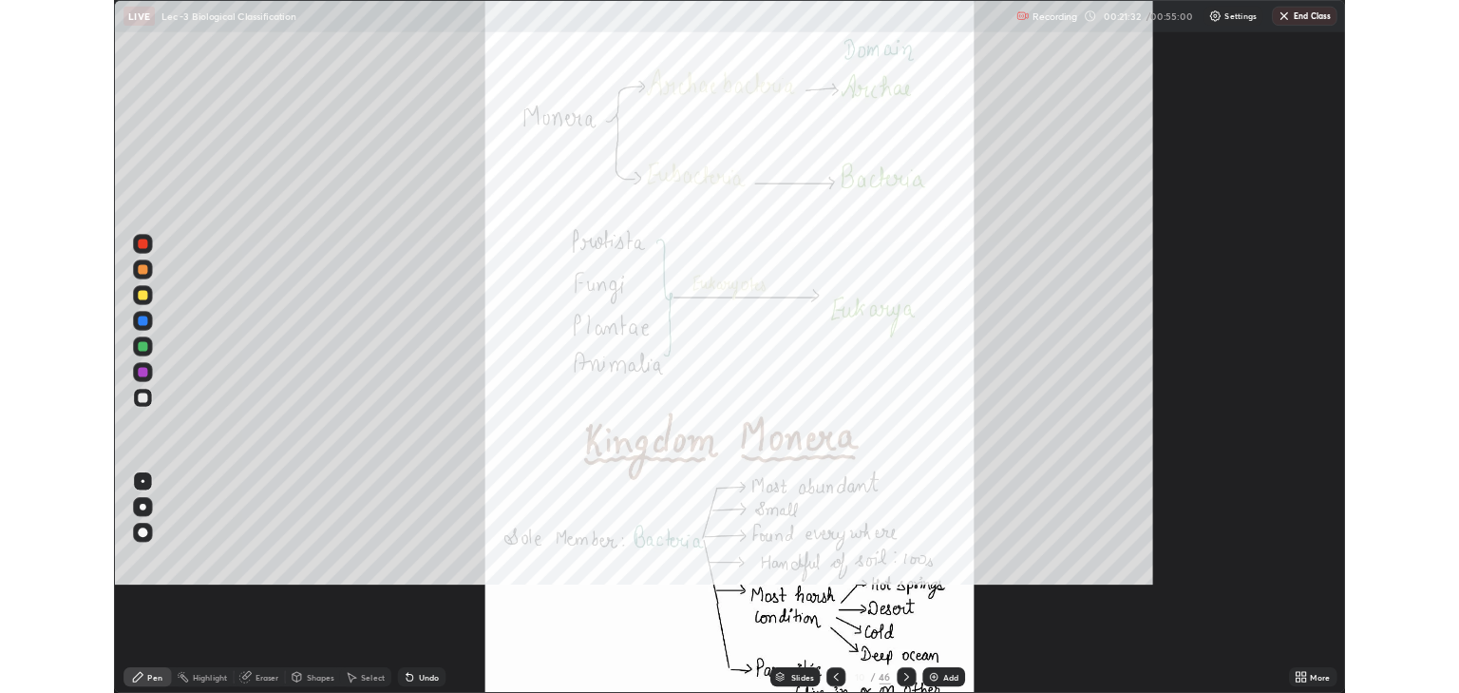
scroll to position [821, 1459]
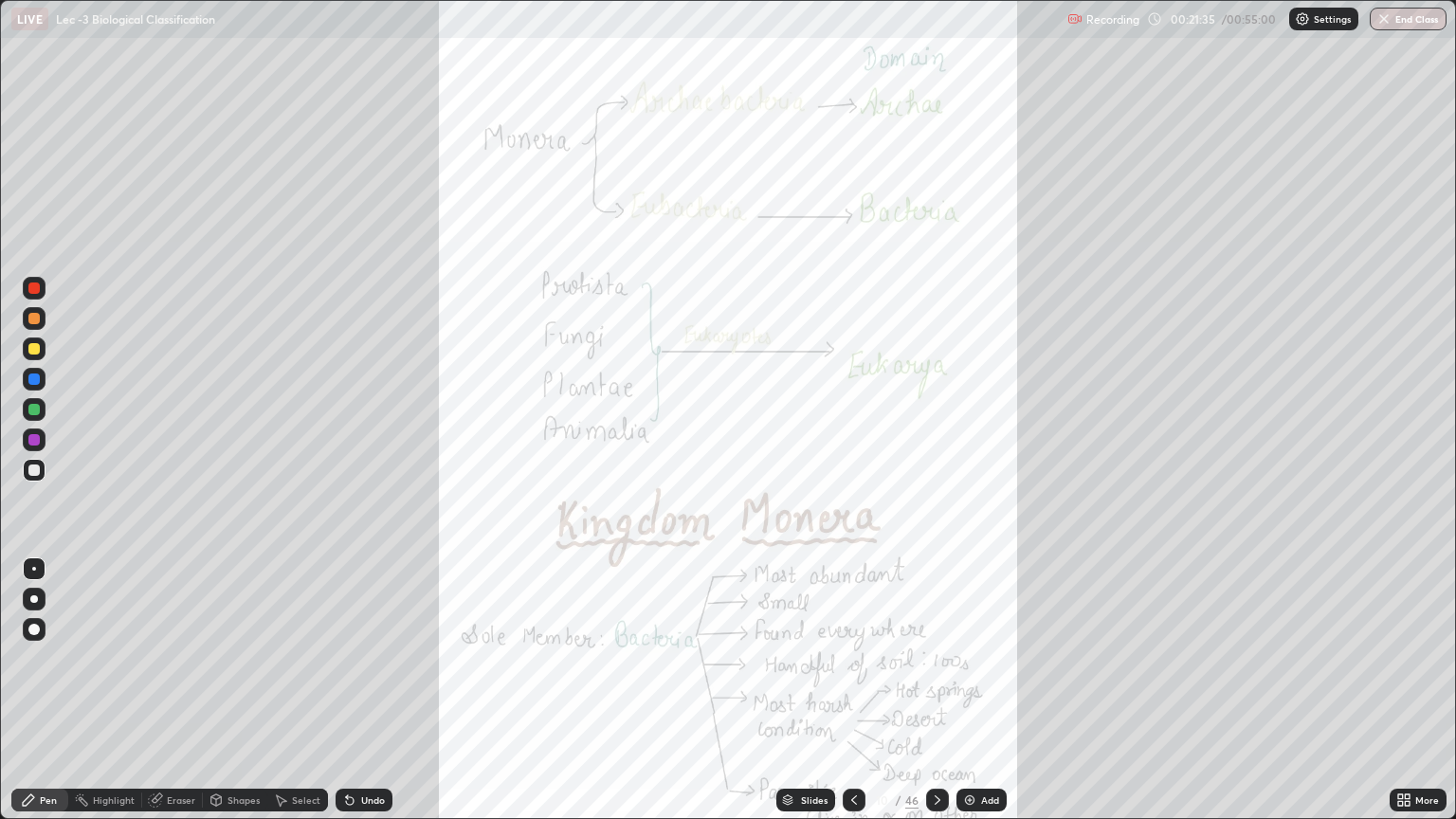
click at [935, 690] on icon at bounding box center [937, 799] width 15 height 15
click at [927, 690] on div at bounding box center [937, 800] width 23 height 23
click at [938, 690] on icon at bounding box center [937, 799] width 15 height 15
click at [1405, 690] on icon at bounding box center [1407, 803] width 5 height 5
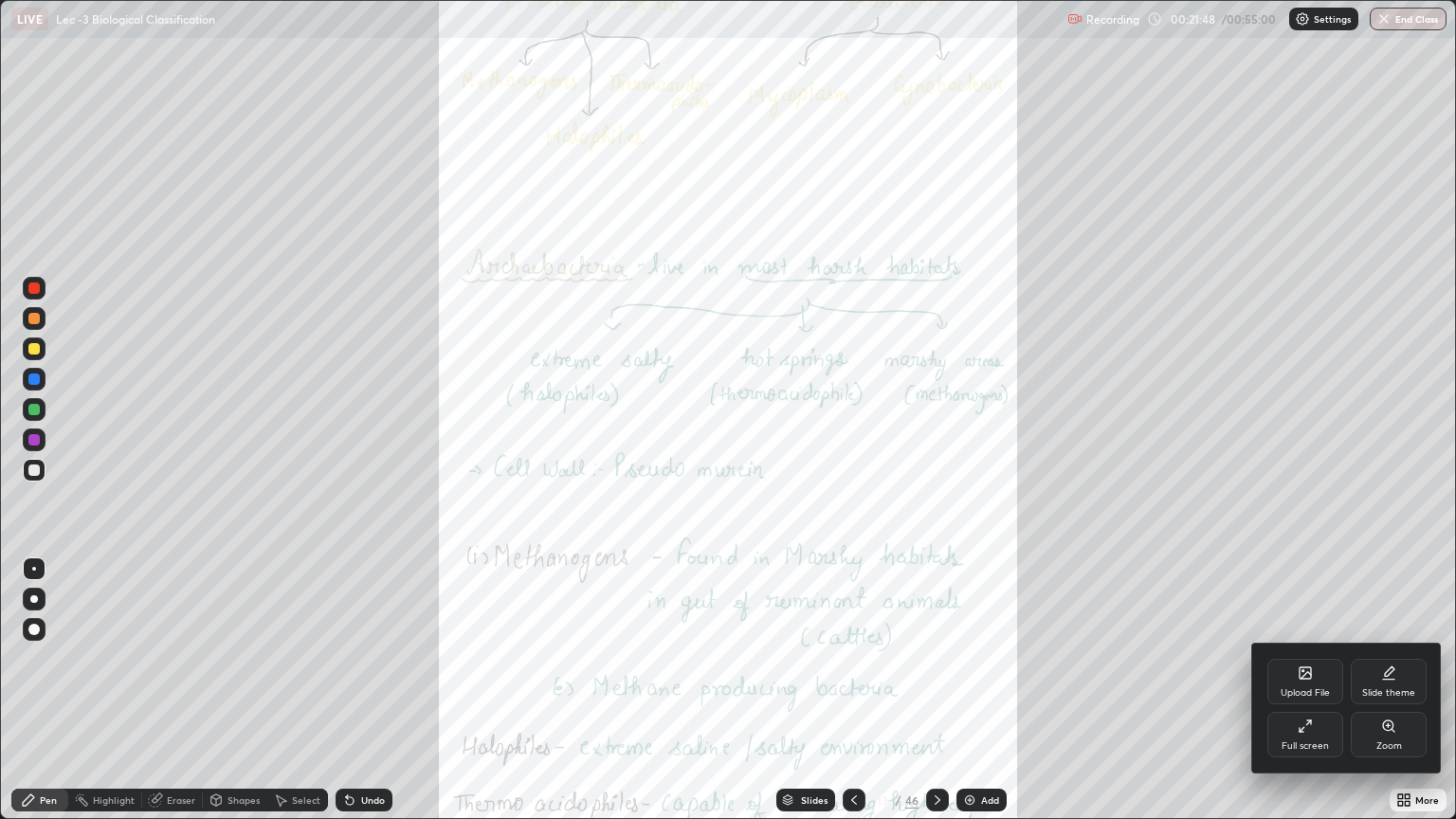
click at [1306, 690] on icon at bounding box center [1305, 725] width 15 height 15
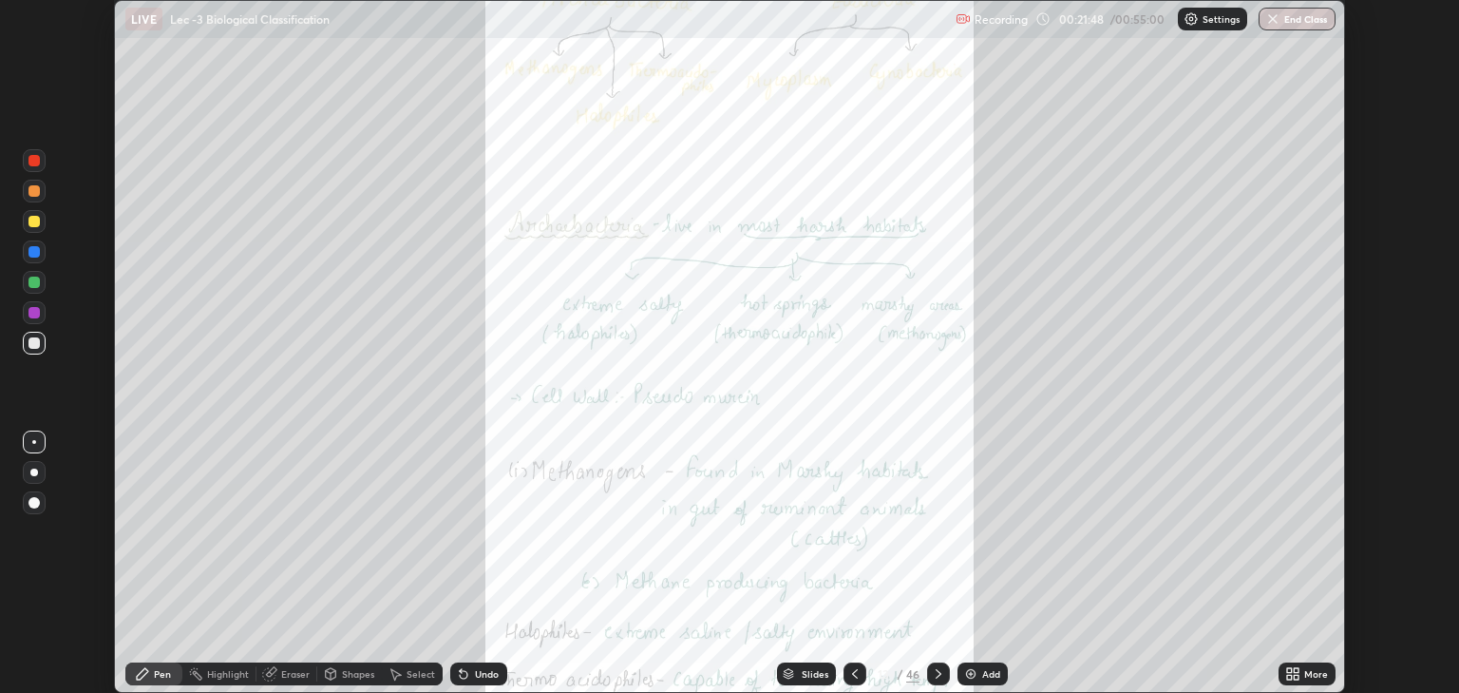
scroll to position [94319, 93554]
